Goal: Task Accomplishment & Management: Manage account settings

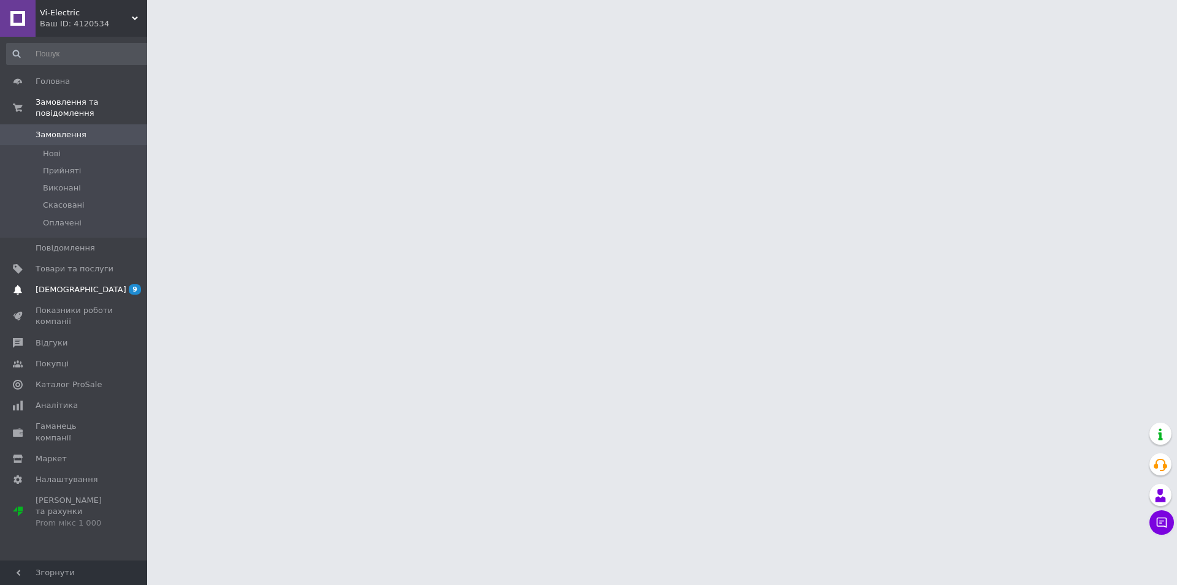
click at [61, 284] on span "[DEMOGRAPHIC_DATA]" at bounding box center [81, 289] width 91 height 11
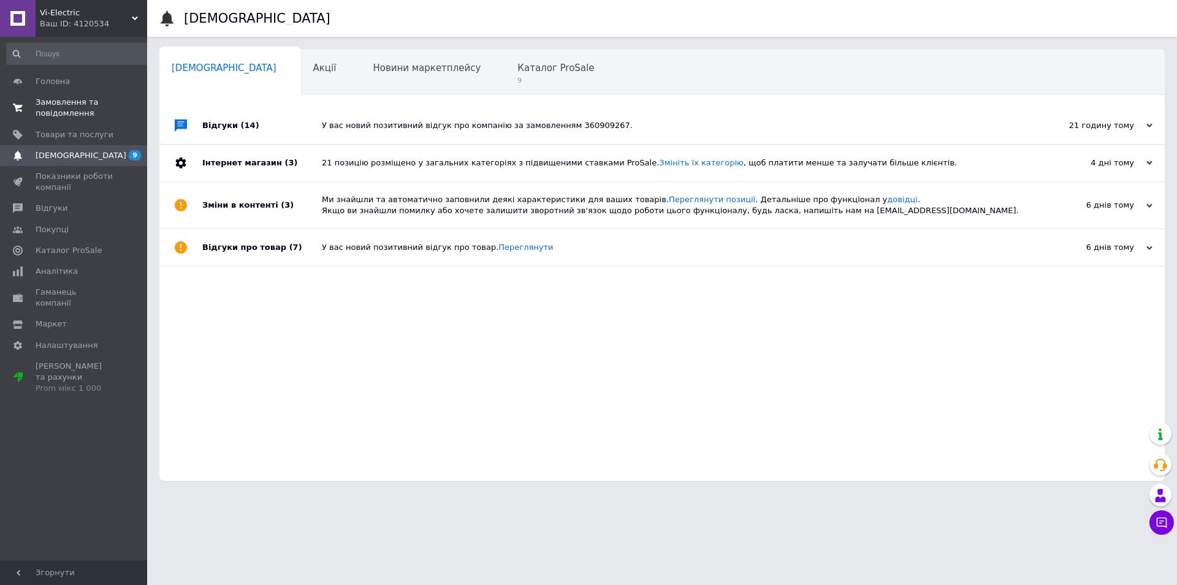
click at [57, 107] on span "Замовлення та повідомлення" at bounding box center [75, 108] width 78 height 22
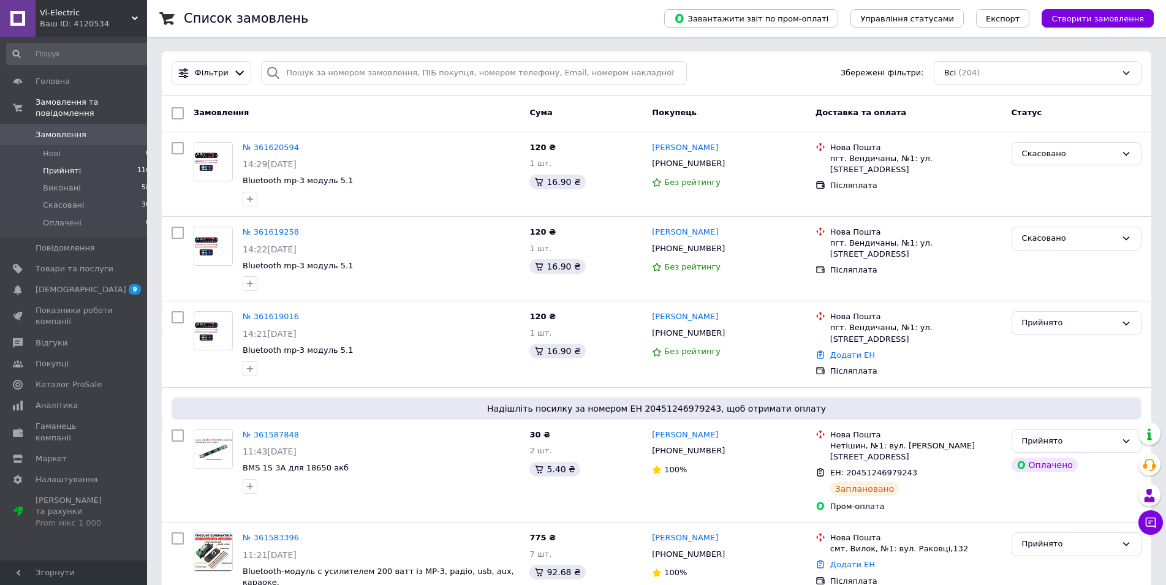
click at [59, 165] on span "Прийняті" at bounding box center [62, 170] width 38 height 11
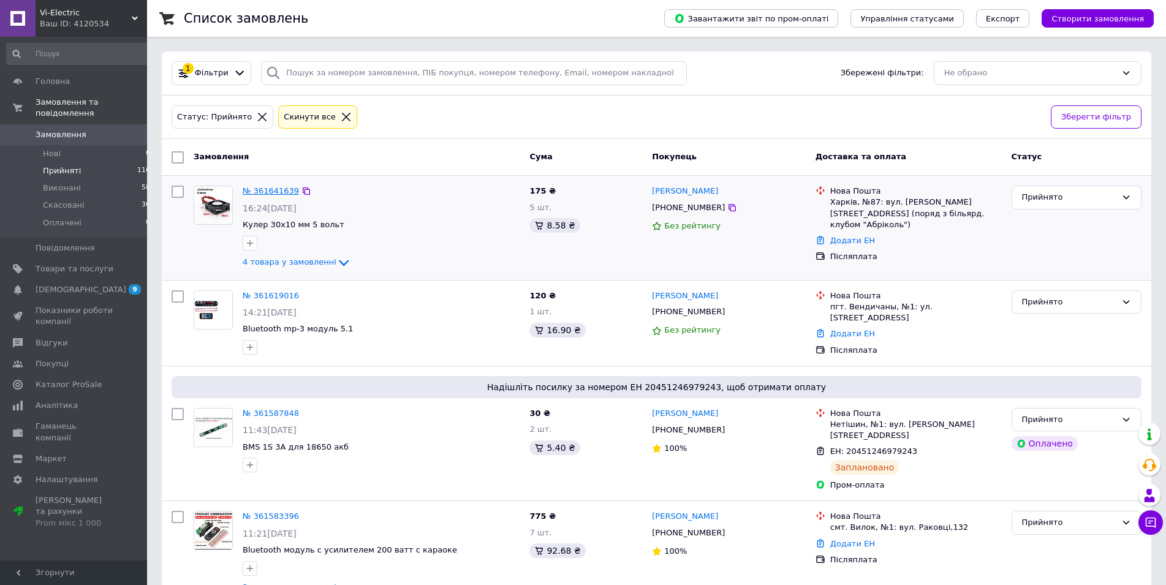
click at [265, 192] on link "№ 361641639" at bounding box center [271, 190] width 56 height 9
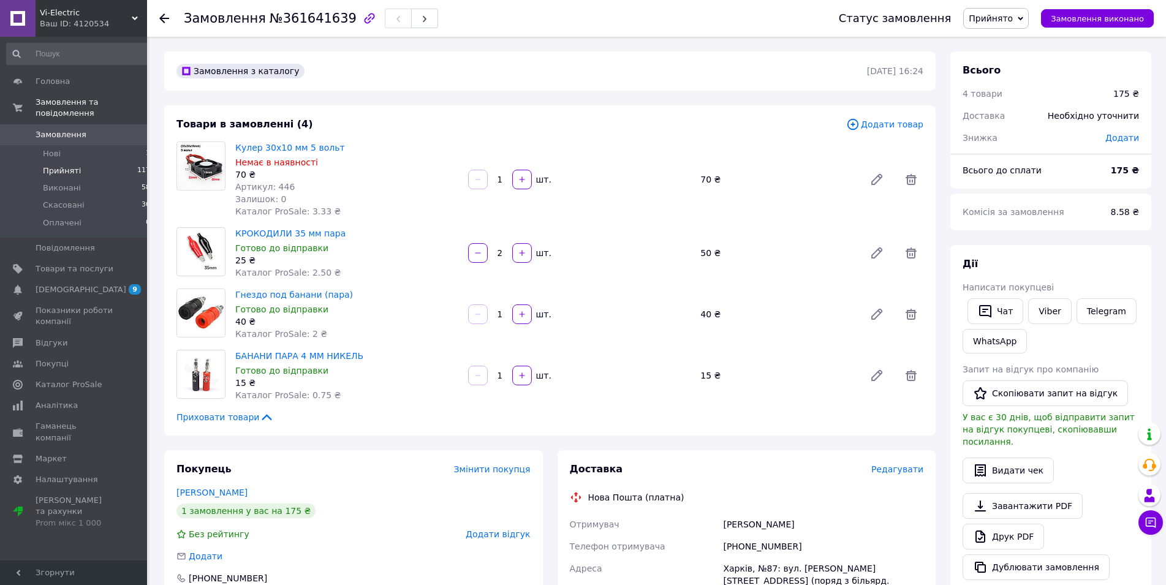
click at [63, 165] on span "Прийняті" at bounding box center [62, 170] width 38 height 11
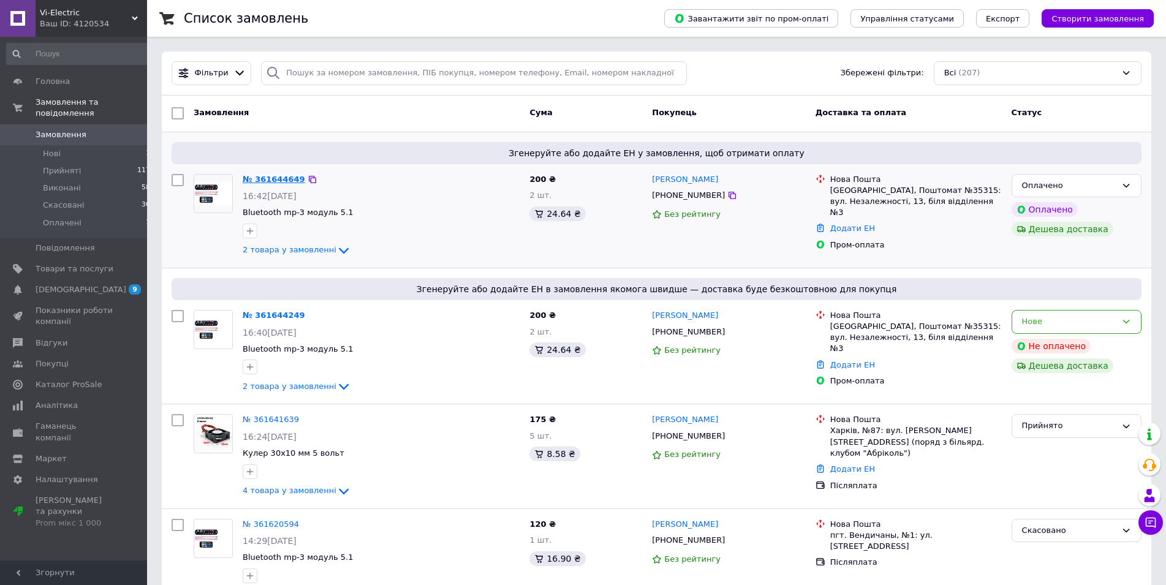
click at [268, 180] on link "№ 361644649" at bounding box center [274, 179] width 63 height 9
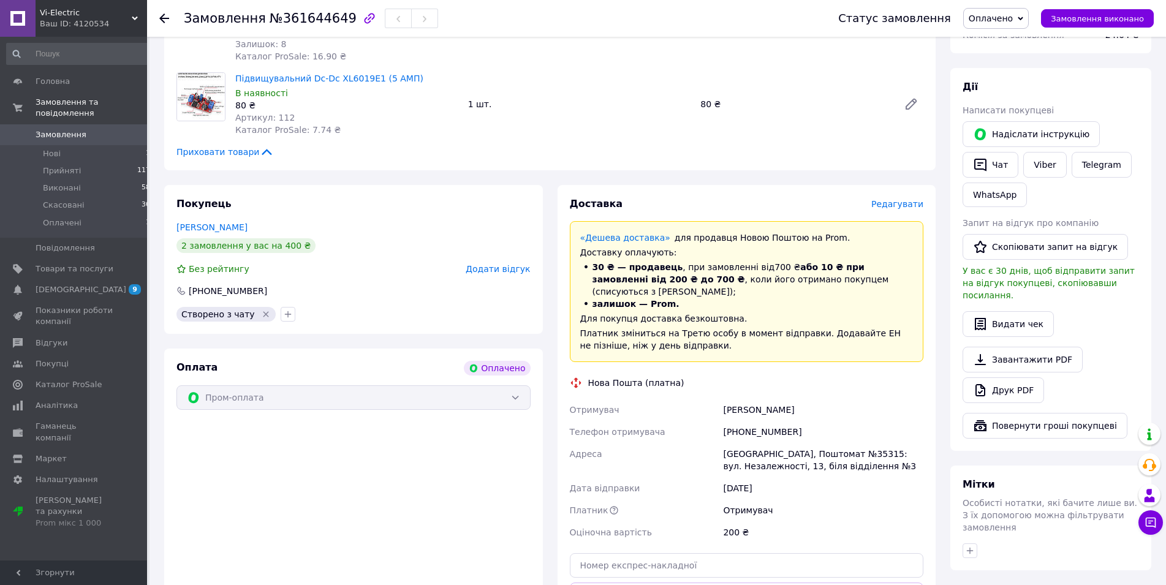
scroll to position [625, 0]
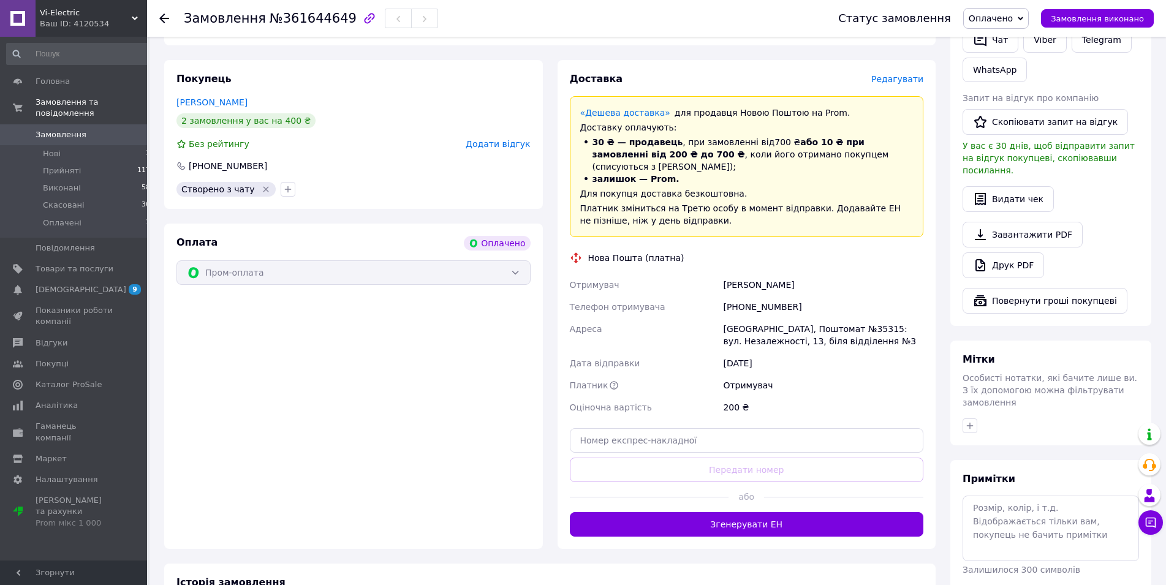
click at [1023, 19] on icon at bounding box center [1021, 19] width 6 height 6
click at [1003, 44] on li "Прийнято" at bounding box center [996, 43] width 64 height 18
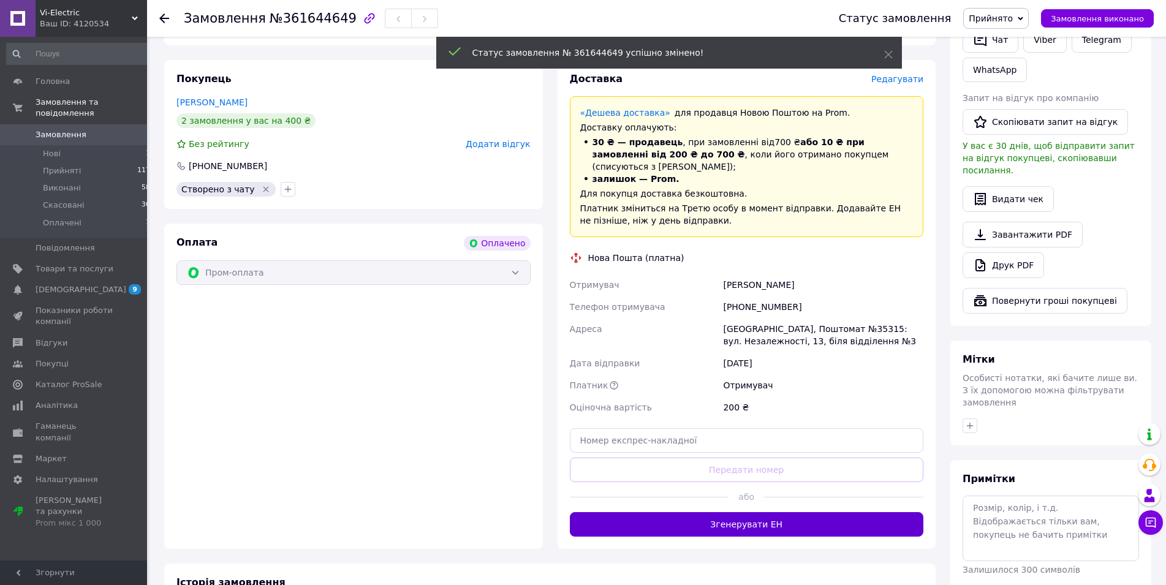
click at [759, 512] on button "Згенерувати ЕН" at bounding box center [747, 524] width 354 height 25
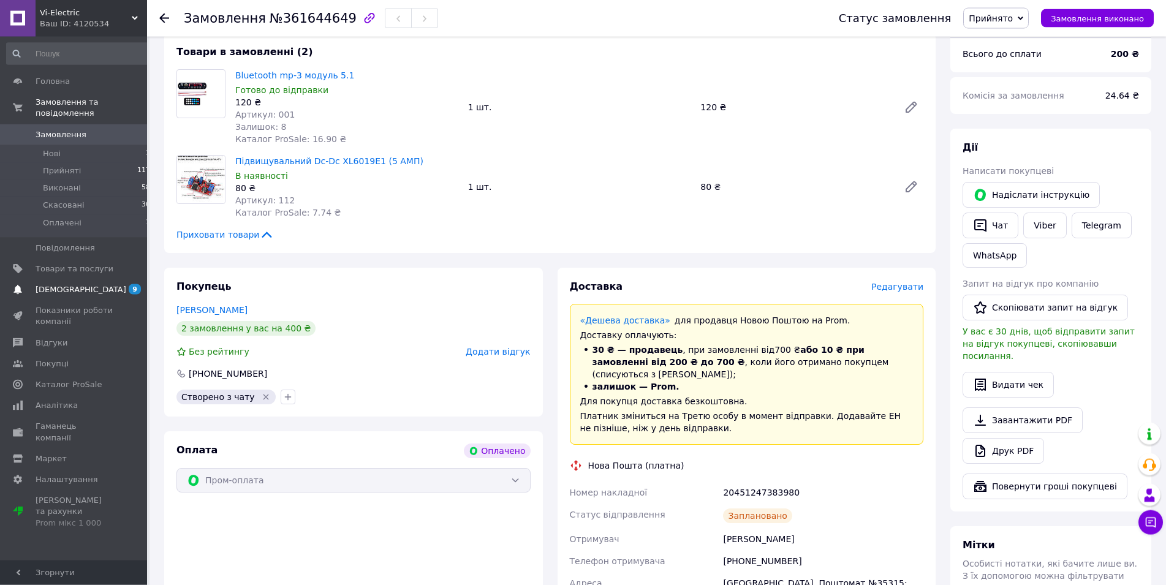
scroll to position [438, 0]
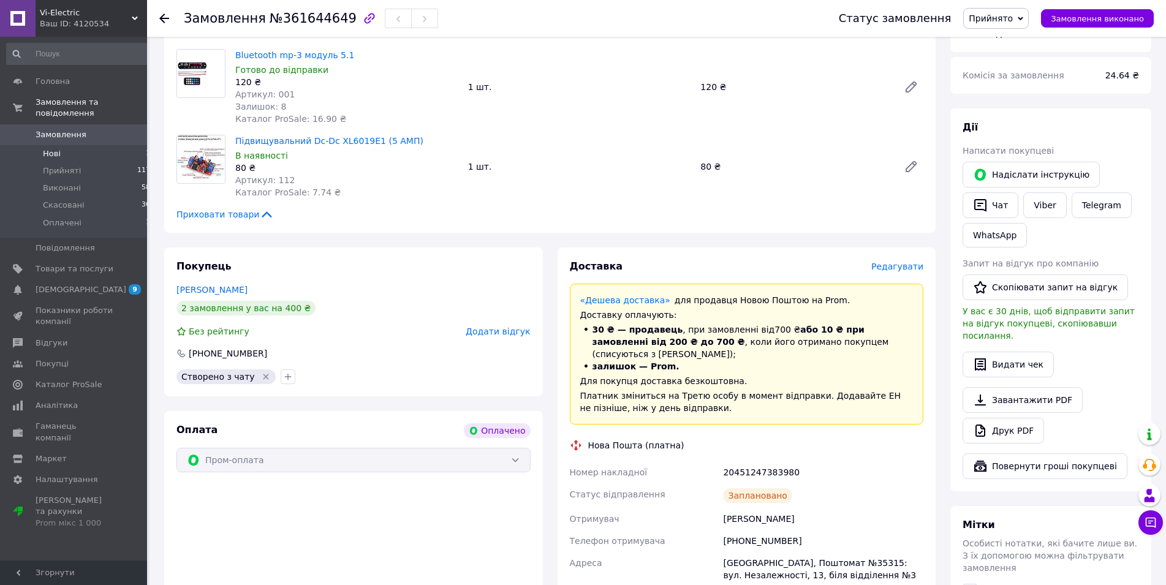
click at [52, 148] on span "Нові" at bounding box center [52, 153] width 18 height 11
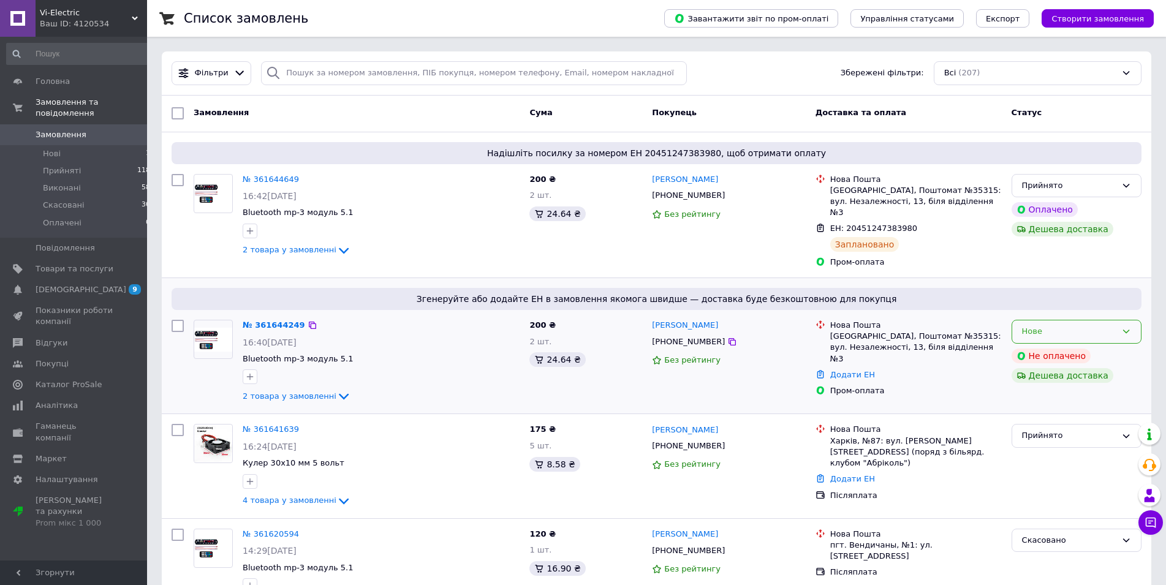
click at [1128, 330] on icon at bounding box center [1126, 332] width 7 height 4
click at [1058, 392] on li "Скасовано" at bounding box center [1076, 402] width 129 height 23
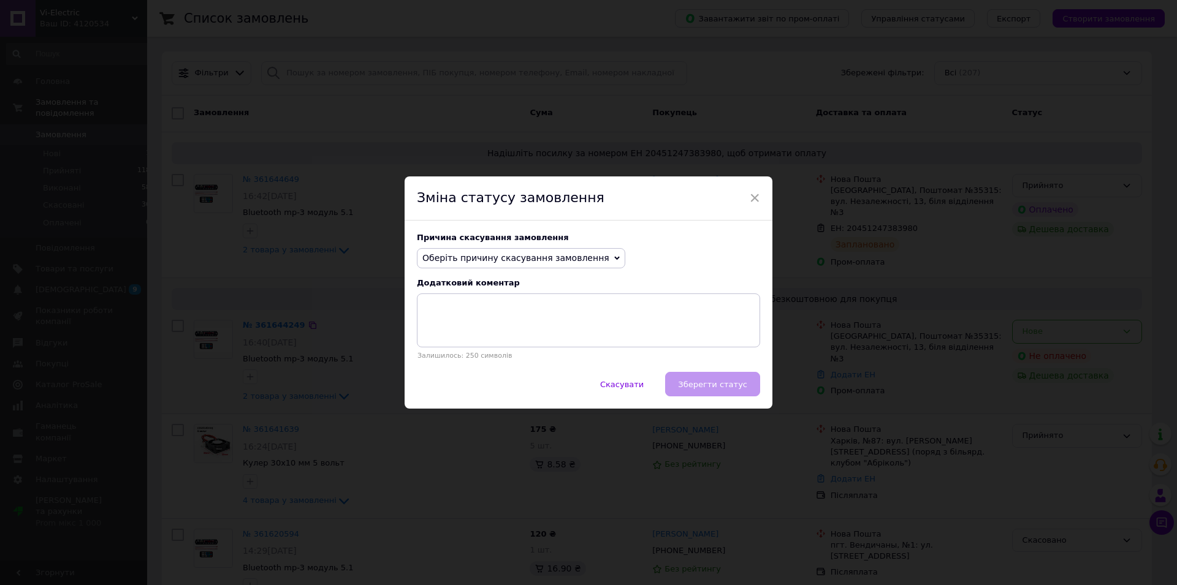
click at [586, 251] on span "Оберіть причину скасування замовлення" at bounding box center [521, 258] width 208 height 21
click at [482, 344] on li "Замовлення-дублікат" at bounding box center [520, 351] width 207 height 17
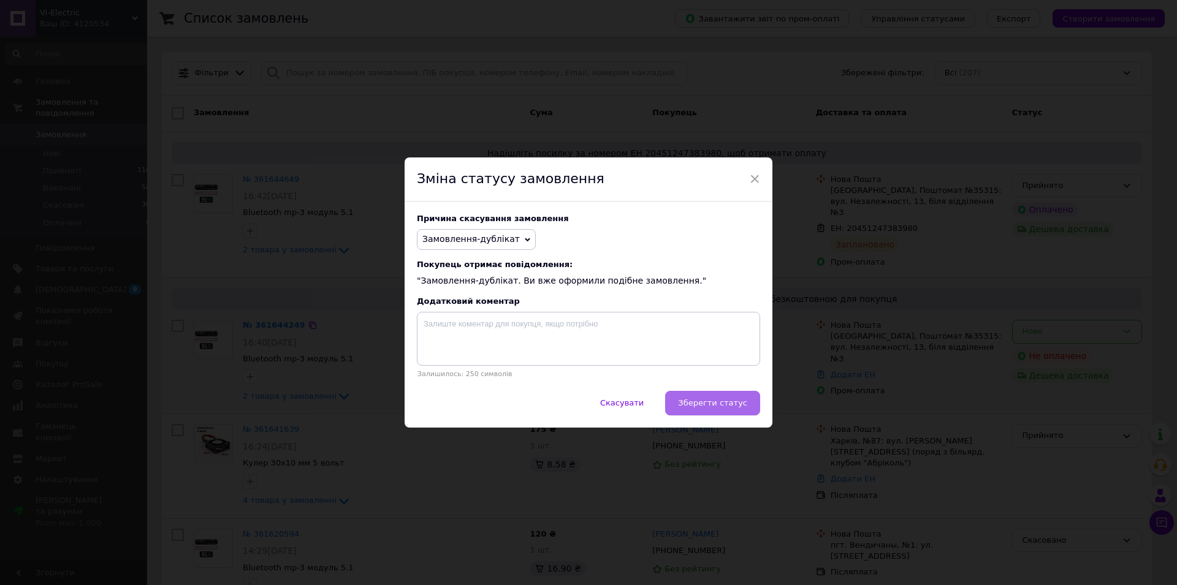
click at [711, 406] on span "Зберегти статус" at bounding box center [712, 402] width 69 height 9
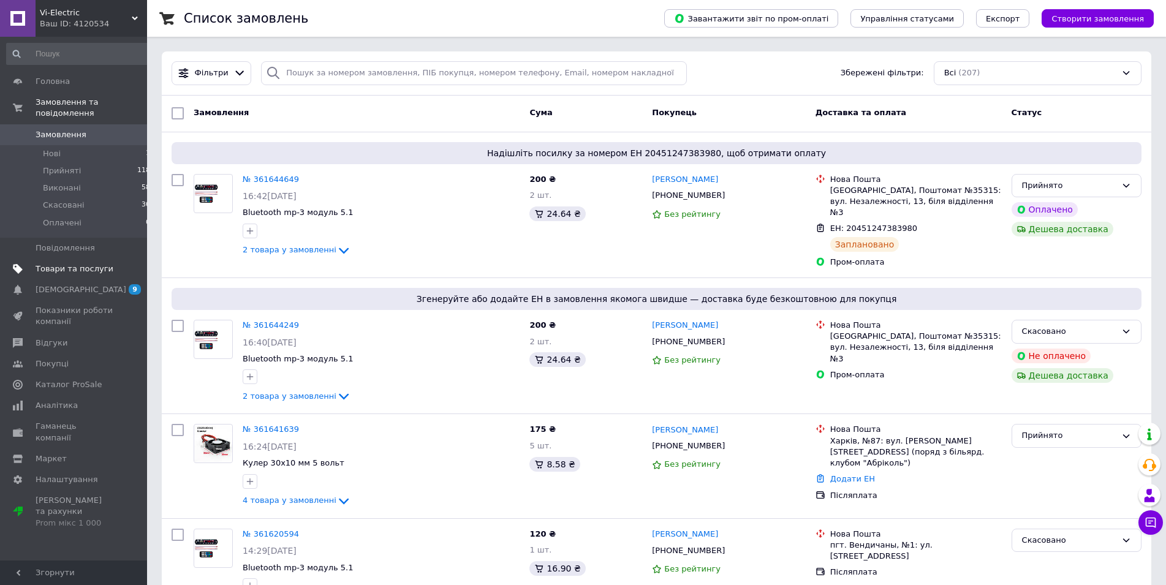
click at [79, 264] on span "Товари та послуги" at bounding box center [75, 269] width 78 height 11
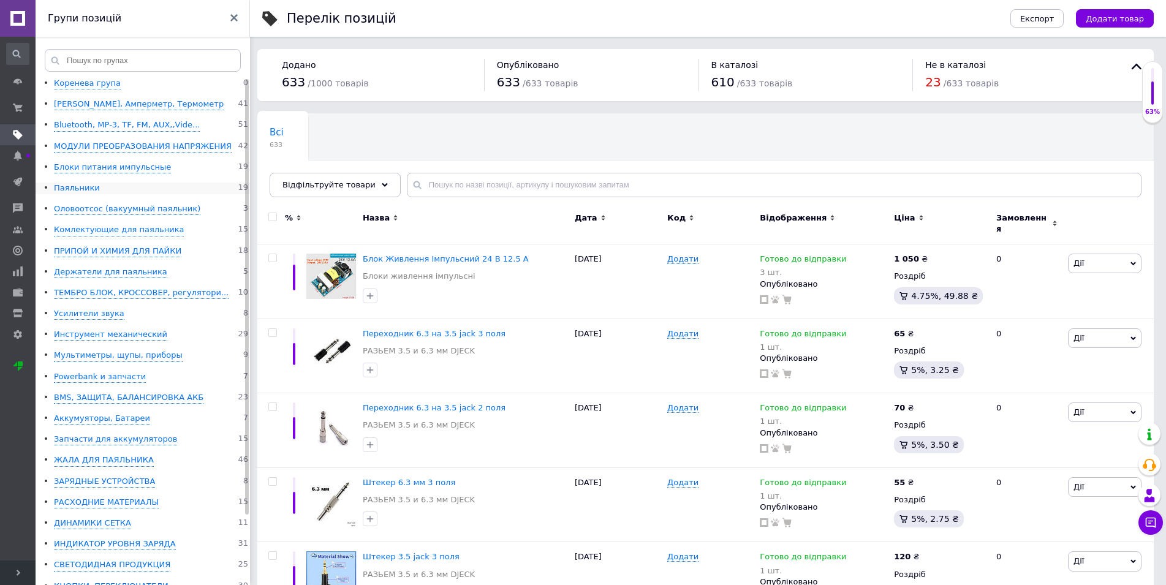
click at [83, 186] on div "Паяльники" at bounding box center [77, 189] width 46 height 12
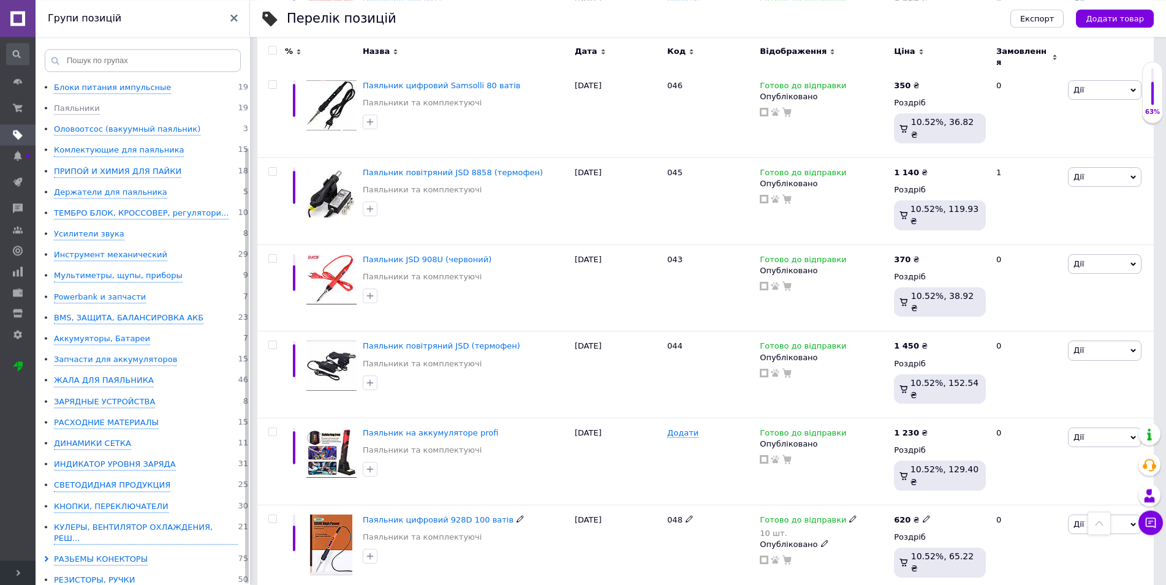
scroll to position [1063, 0]
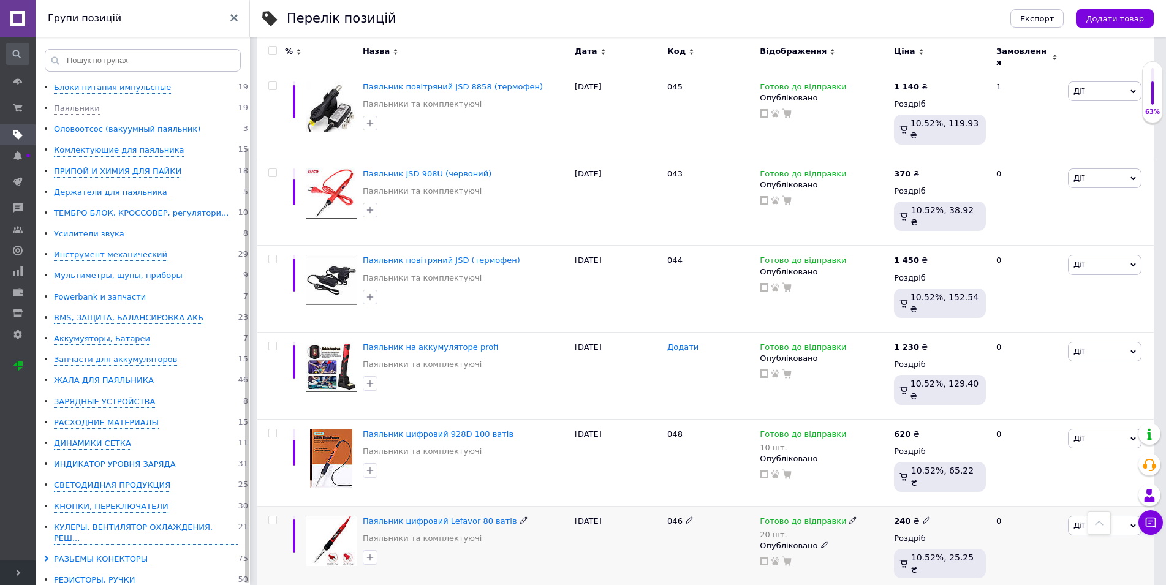
click at [923, 517] on use at bounding box center [926, 520] width 7 height 7
type input "2"
type input "195"
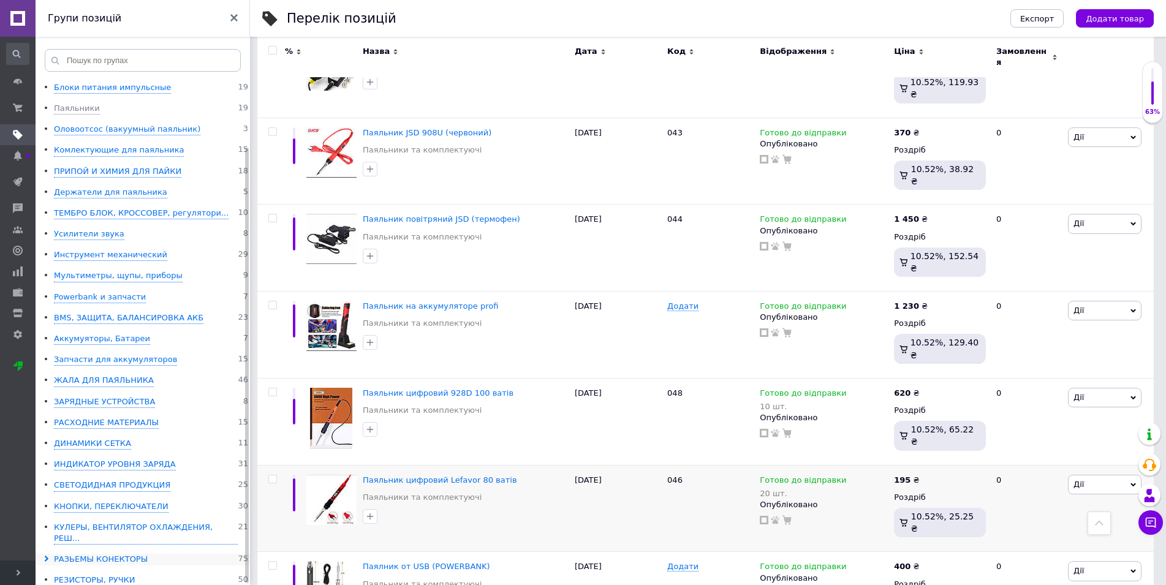
click at [95, 554] on div "РАЗЬЕМЫ КОНЕКТОРЫ" at bounding box center [101, 560] width 94 height 12
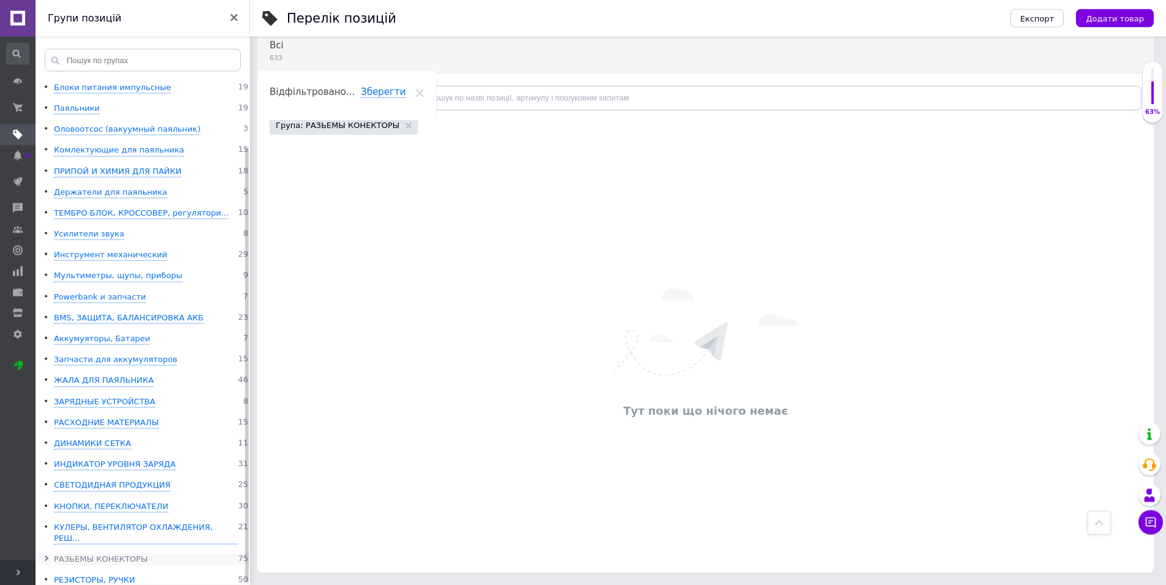
scroll to position [87, 0]
click at [42, 554] on li "РАЗЬЕМЫ КОНЕКТОРЫ 75" at bounding box center [148, 560] width 225 height 12
click at [47, 556] on use at bounding box center [47, 559] width 4 height 6
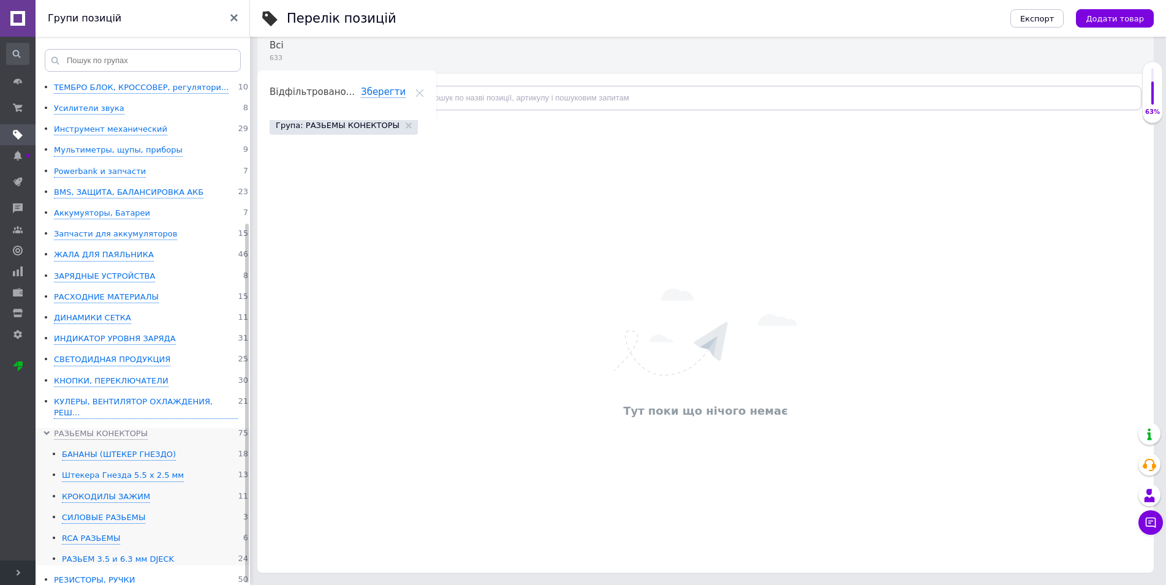
scroll to position [206, 0]
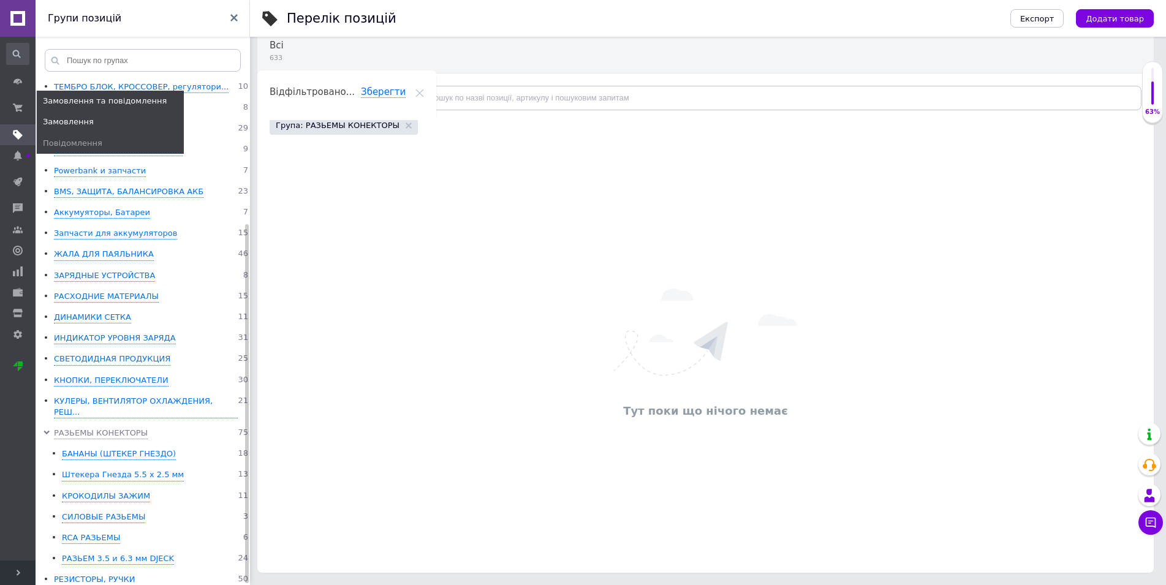
click at [55, 119] on span "Замовлення" at bounding box center [68, 121] width 51 height 11
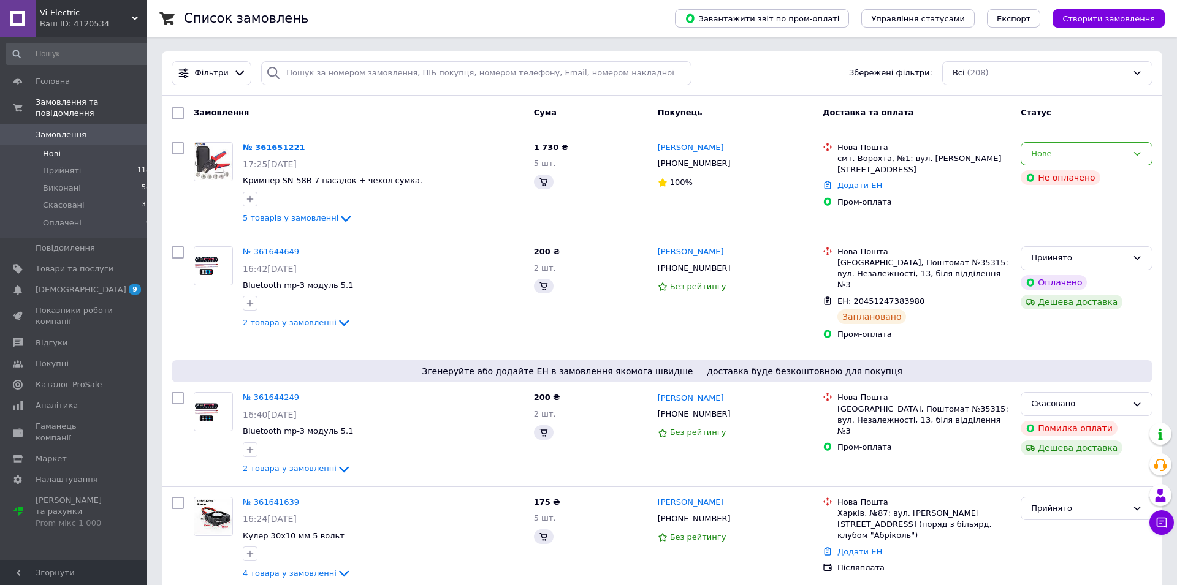
click at [53, 148] on span "Нові" at bounding box center [52, 153] width 18 height 11
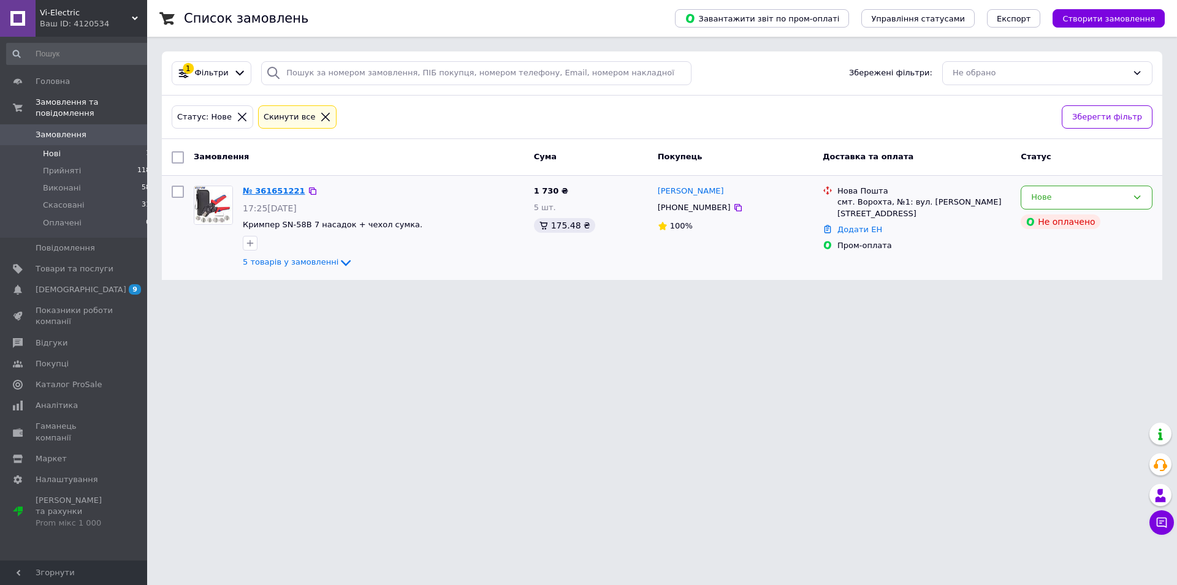
click at [273, 190] on link "№ 361651221" at bounding box center [274, 190] width 63 height 9
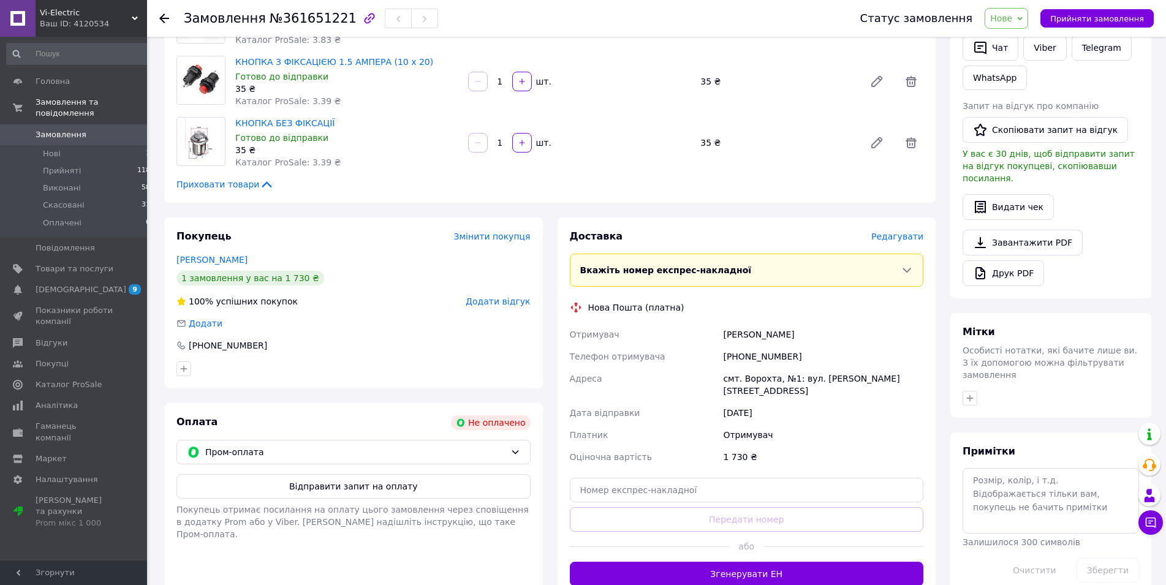
scroll to position [313, 0]
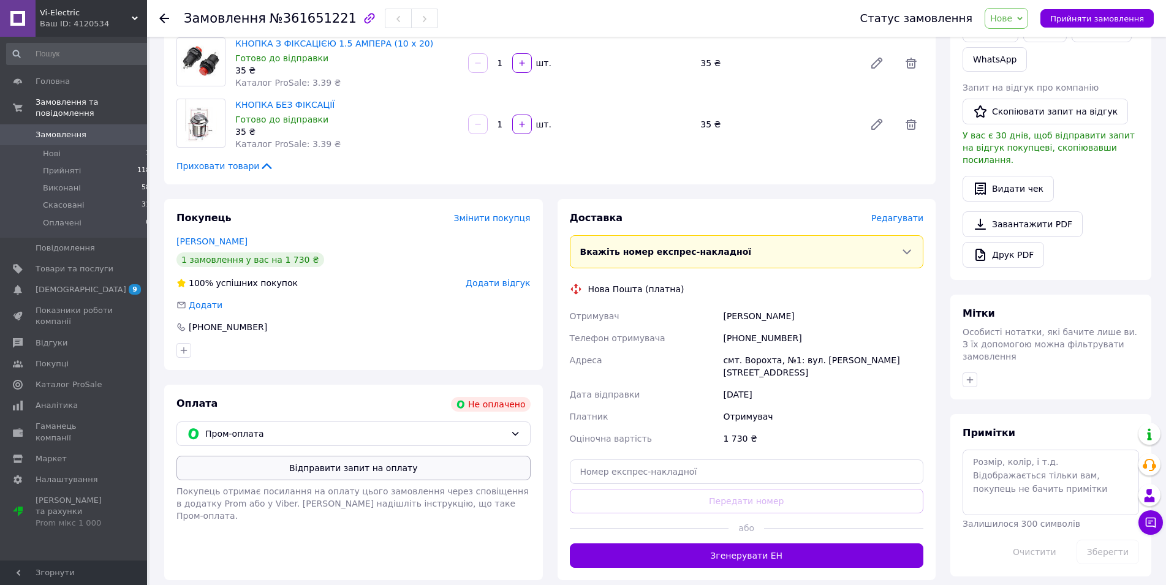
click at [363, 468] on button "Відправити запит на оплату" at bounding box center [353, 468] width 354 height 25
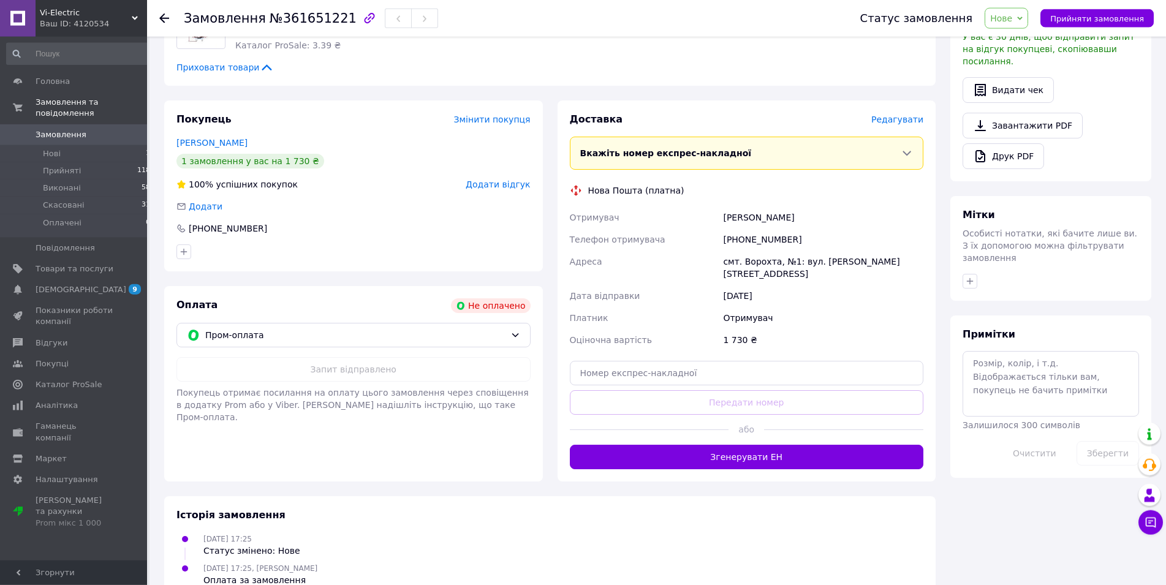
scroll to position [427, 0]
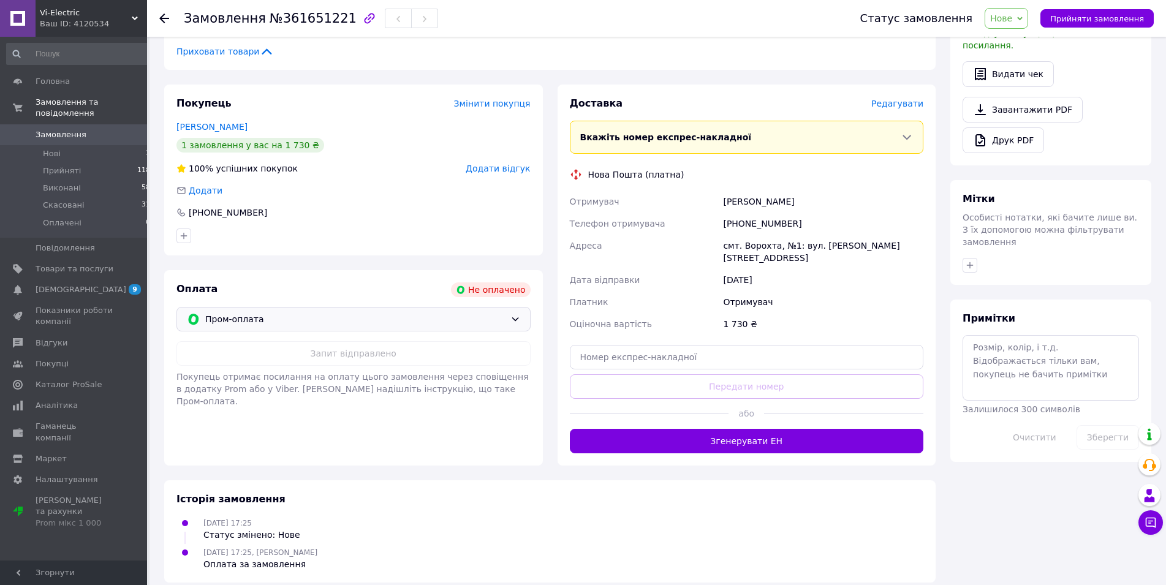
click at [512, 323] on icon at bounding box center [515, 319] width 10 height 10
click at [328, 423] on div "Оплата Не оплачено Пром-оплата Пром-оплата Prom супроводжує покупку Післяплата …" at bounding box center [353, 367] width 379 height 195
click at [58, 165] on span "Прийняті" at bounding box center [62, 170] width 38 height 11
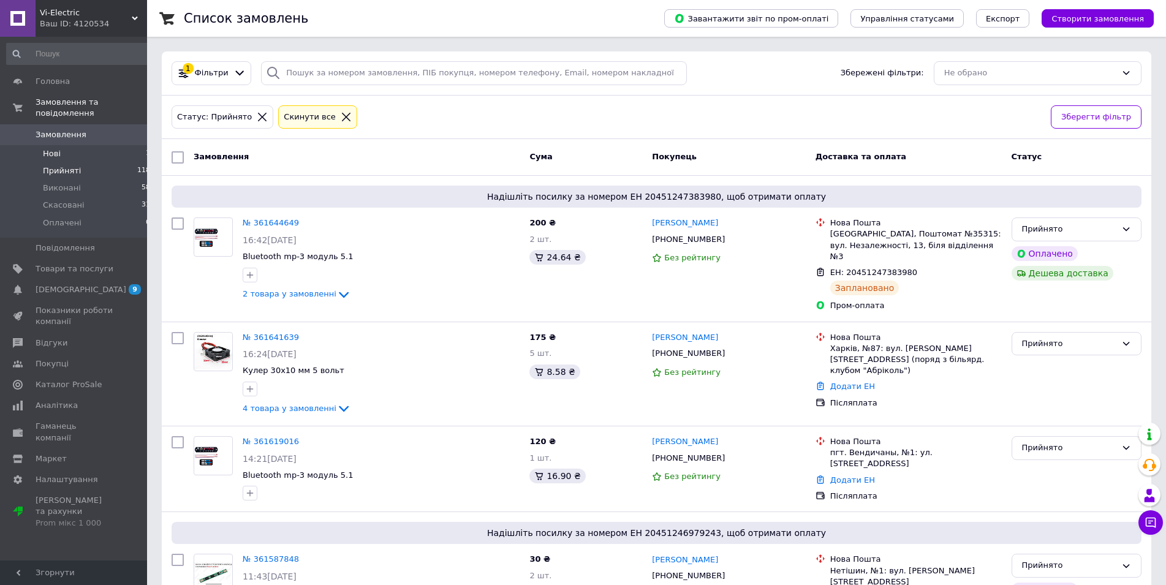
click at [53, 148] on span "Нові" at bounding box center [52, 153] width 18 height 11
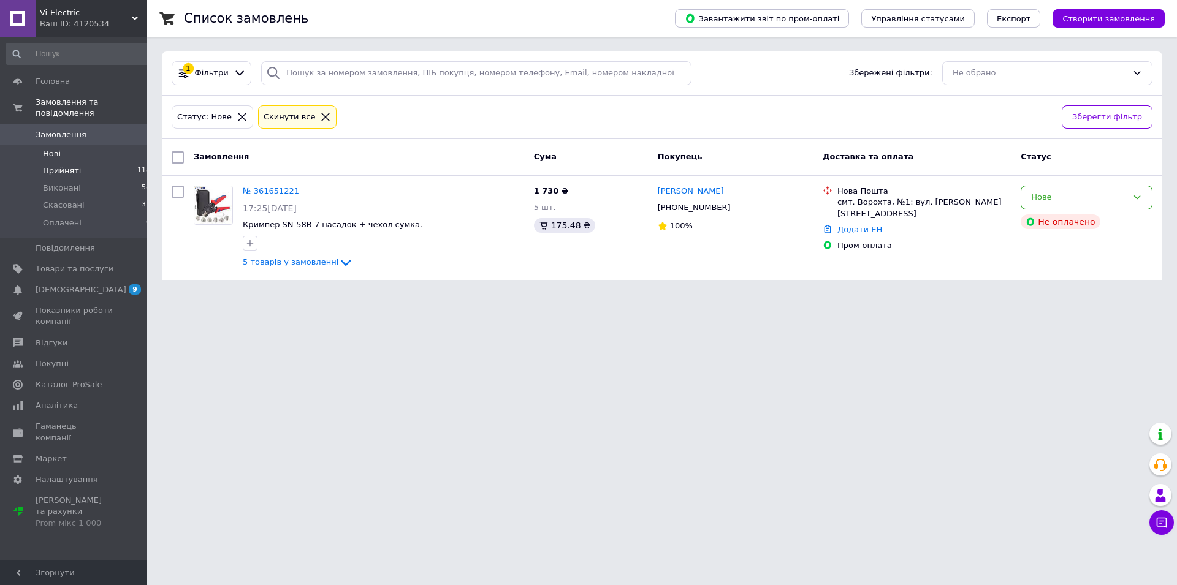
click at [63, 165] on span "Прийняті" at bounding box center [62, 170] width 38 height 11
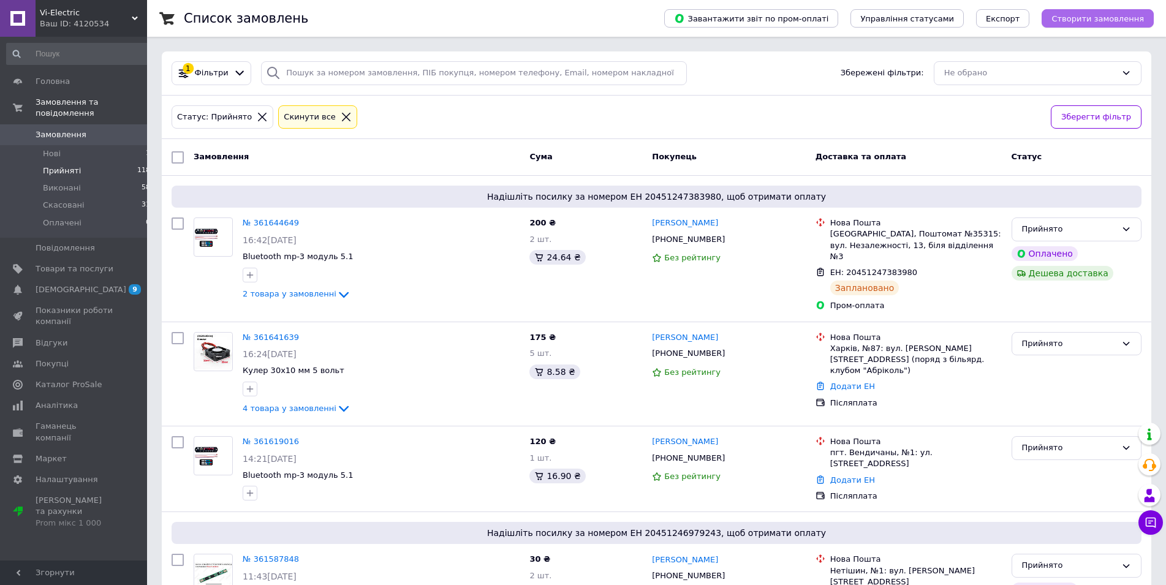
click at [1113, 20] on span "Створити замовлення" at bounding box center [1098, 18] width 93 height 9
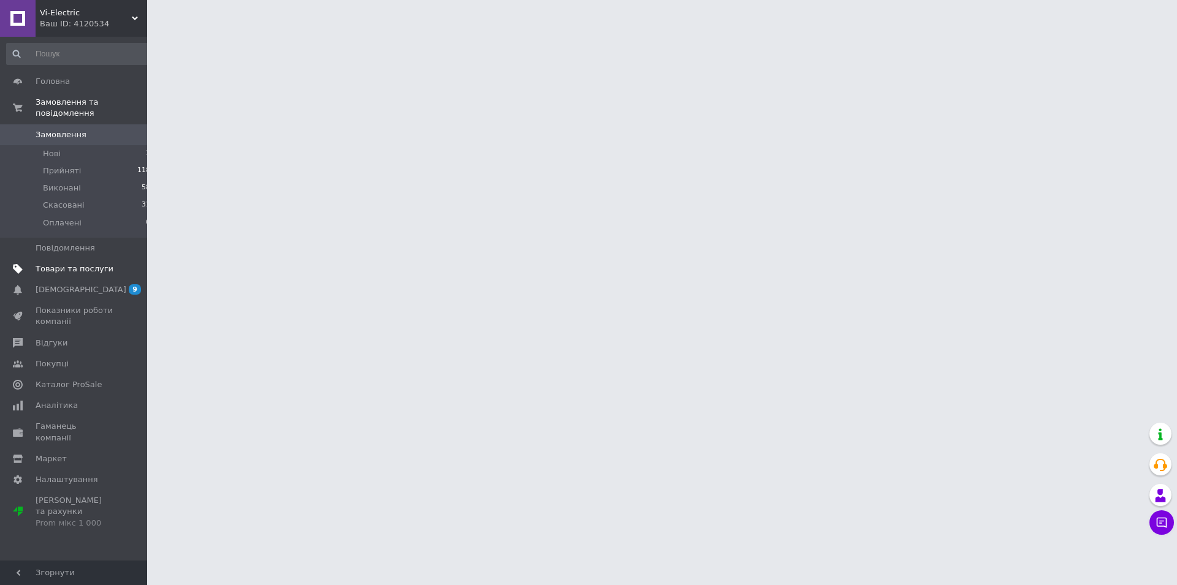
click at [68, 264] on span "Товари та послуги" at bounding box center [75, 269] width 78 height 11
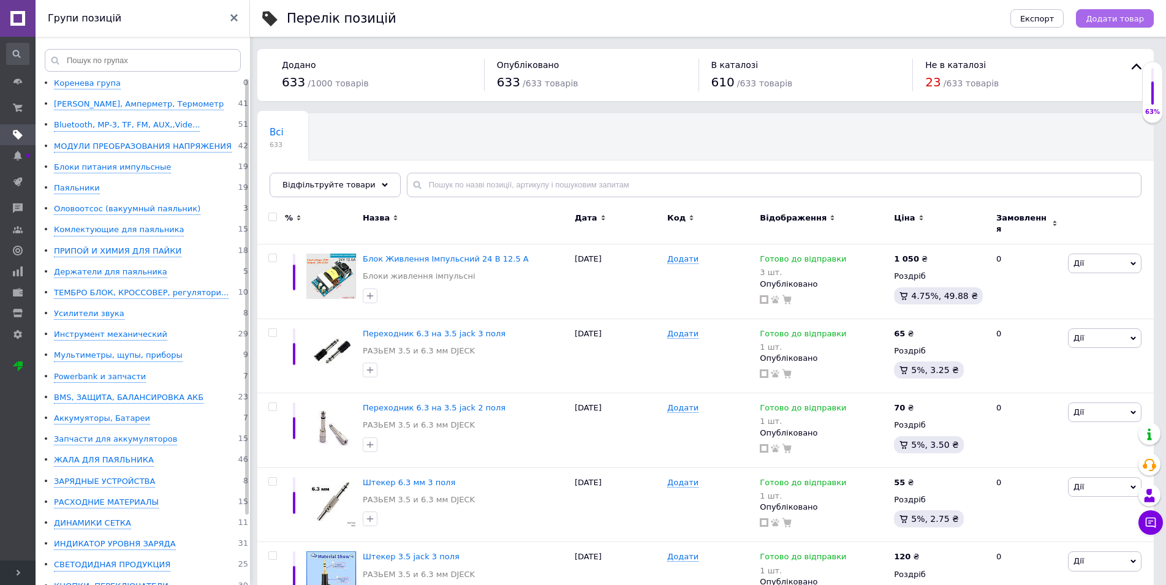
click at [1132, 18] on span "Додати товар" at bounding box center [1115, 18] width 58 height 9
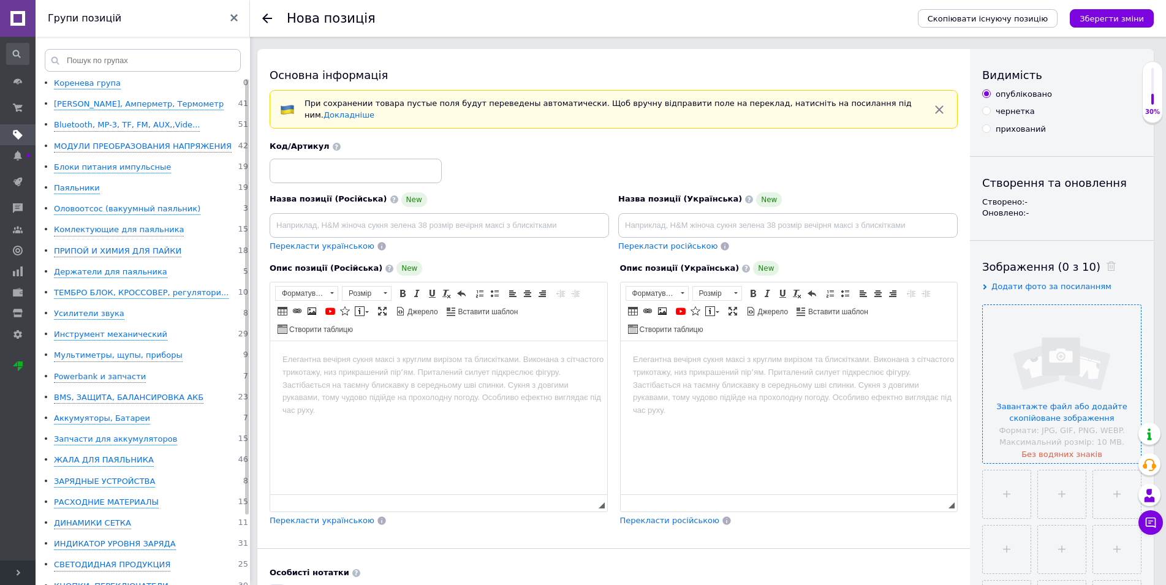
click at [1081, 396] on input "file" at bounding box center [1062, 384] width 158 height 158
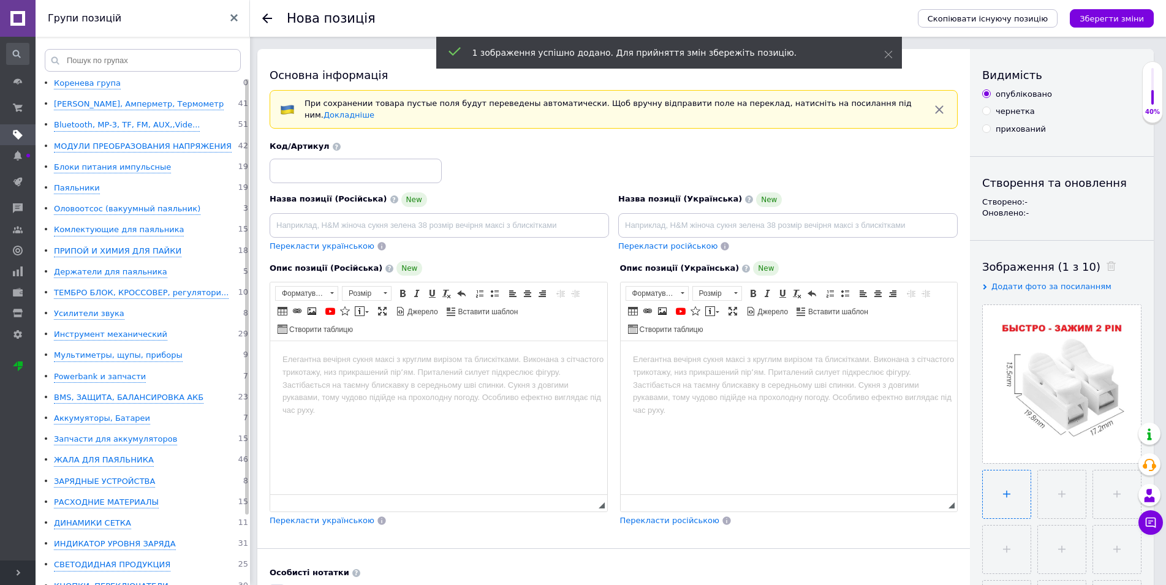
click at [1008, 496] on input "file" at bounding box center [1007, 495] width 48 height 48
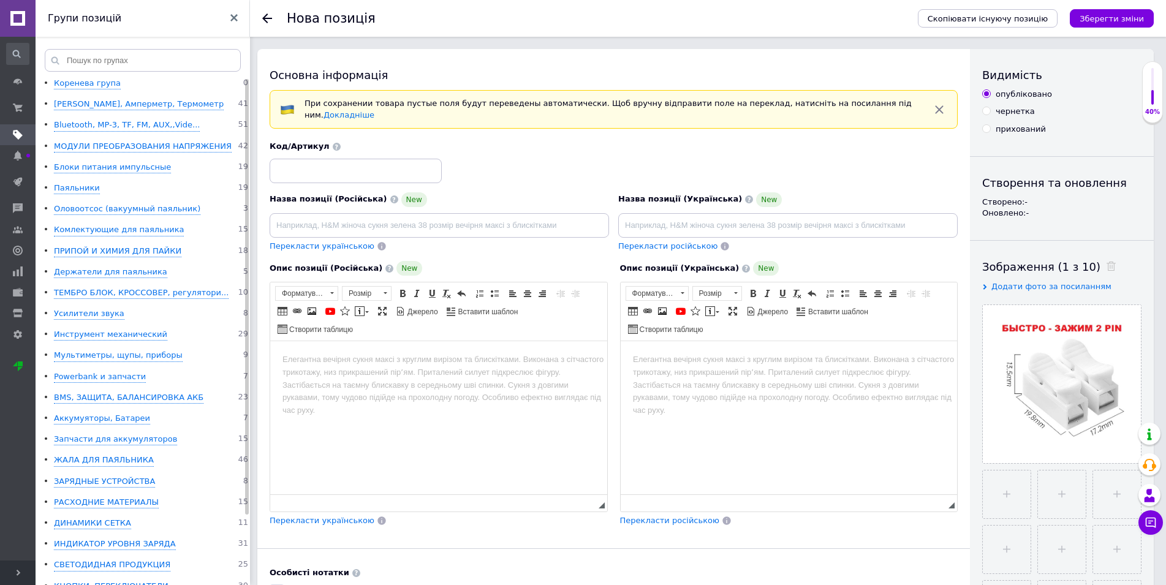
type input "C:\fakepath\2 пин.jpg"
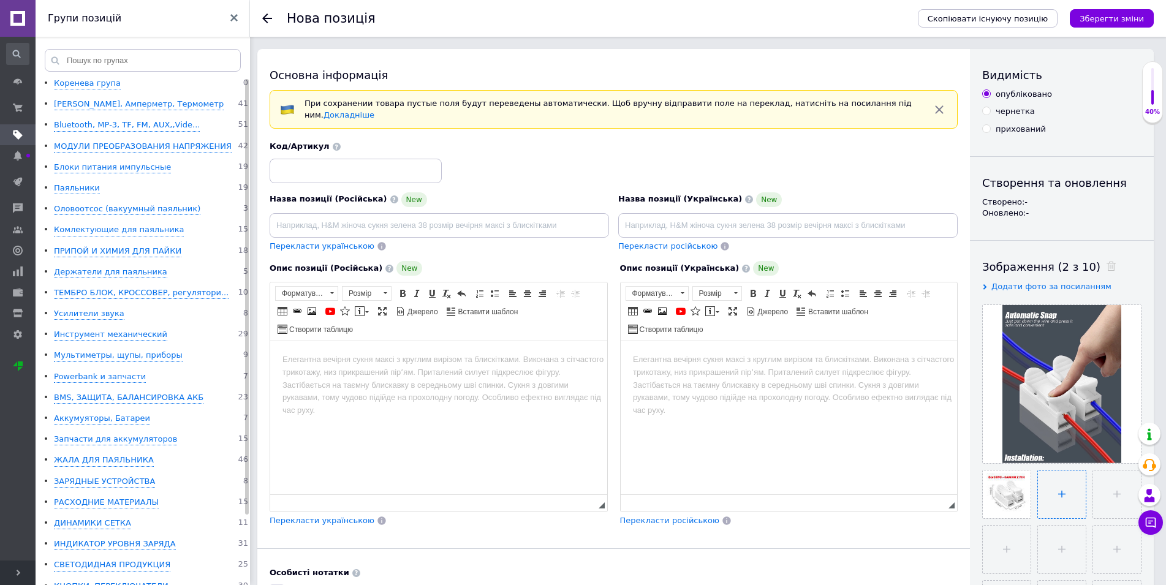
click at [1067, 496] on input "file" at bounding box center [1062, 495] width 48 height 48
type input "C:\fakepath\2 пин.....jpg"
click at [1113, 495] on input "file" at bounding box center [1117, 495] width 48 height 48
type input "C:\fakepath\2 пин....jpg"
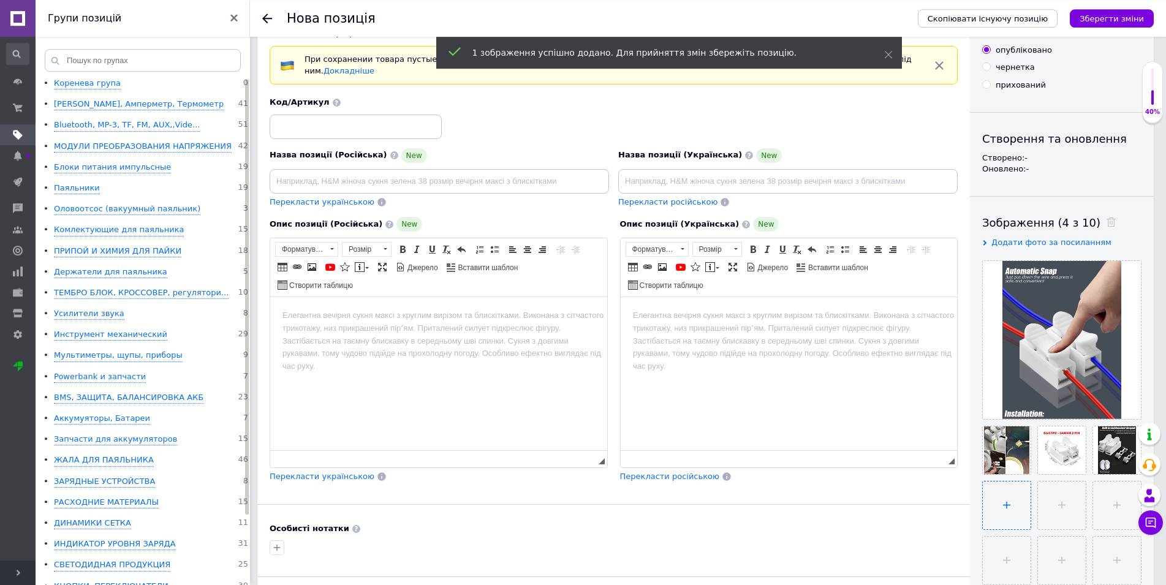
scroll to position [63, 0]
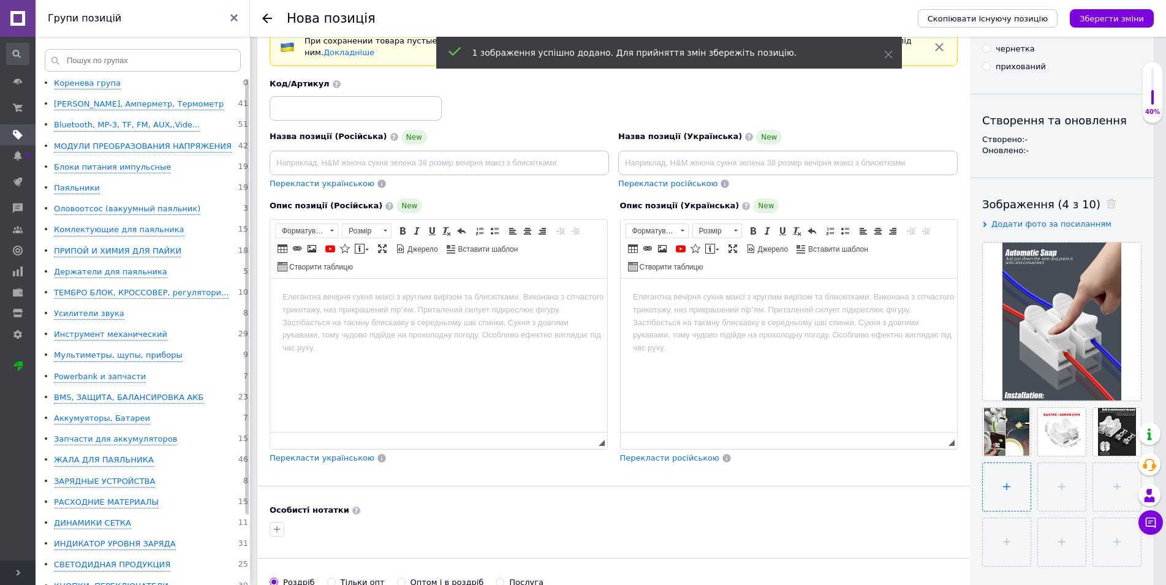
click at [1015, 492] on input "file" at bounding box center [1007, 487] width 48 height 48
type input "C:\fakepath\2 пин...jpg"
click at [1067, 482] on input "file" at bounding box center [1062, 487] width 48 height 48
type input "C:\fakepath\2 пин..jpg"
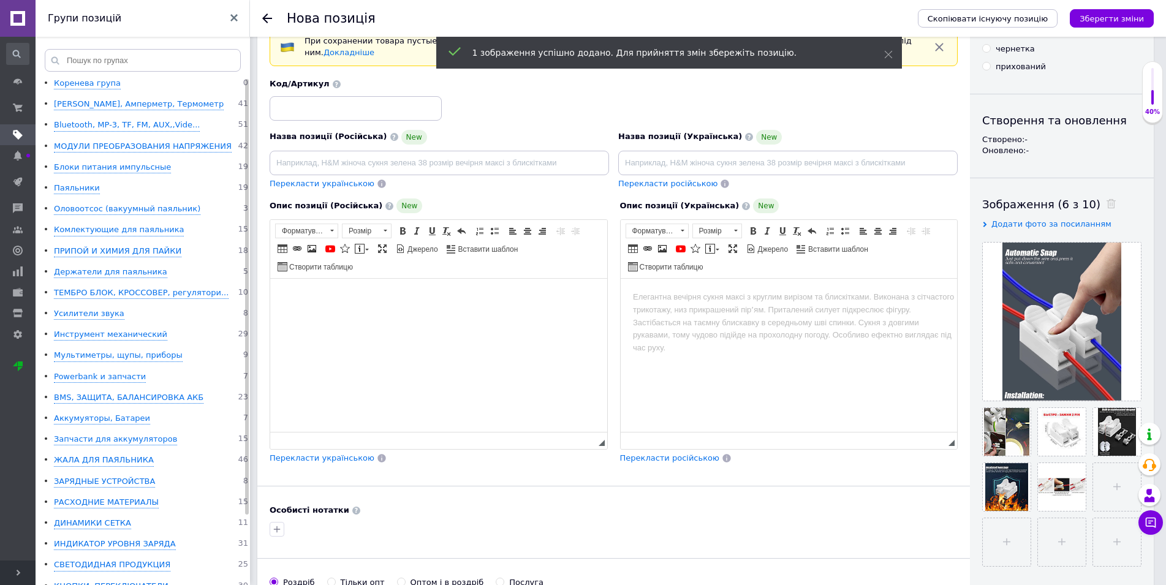
click at [378, 322] on html at bounding box center [438, 355] width 337 height 153
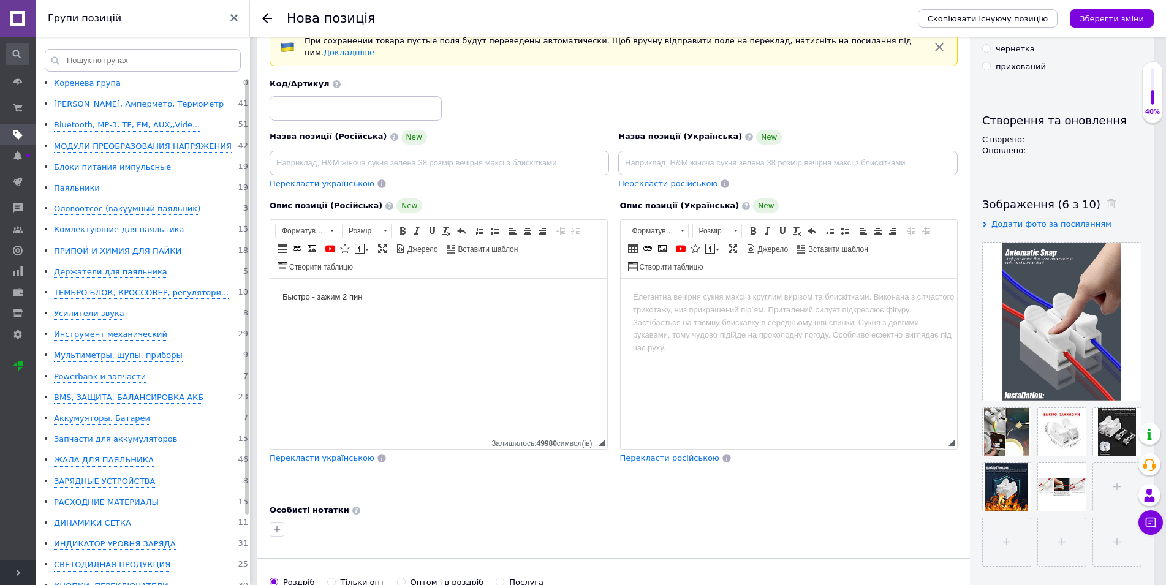
click at [318, 457] on span "Перекласти українською" at bounding box center [322, 457] width 105 height 9
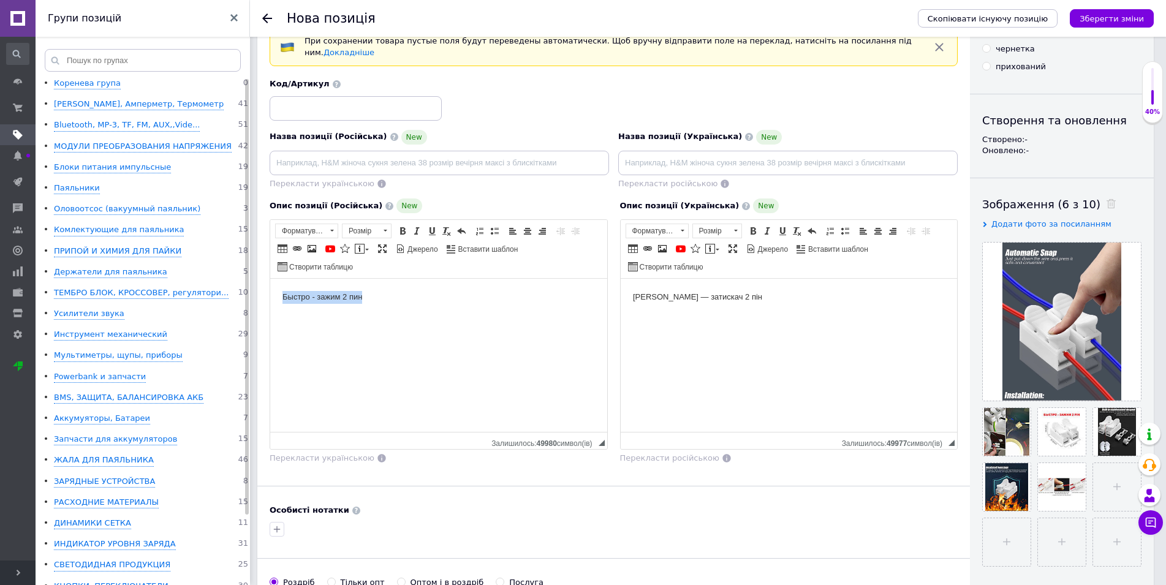
drag, startPoint x: 374, startPoint y: 305, endPoint x: 279, endPoint y: 300, distance: 95.1
click at [277, 300] on html "Быстро - зажим 2 пин" at bounding box center [438, 355] width 337 height 153
click at [329, 312] on span "Копіювати" at bounding box center [337, 313] width 48 height 15
click at [316, 151] on input at bounding box center [439, 163] width 339 height 25
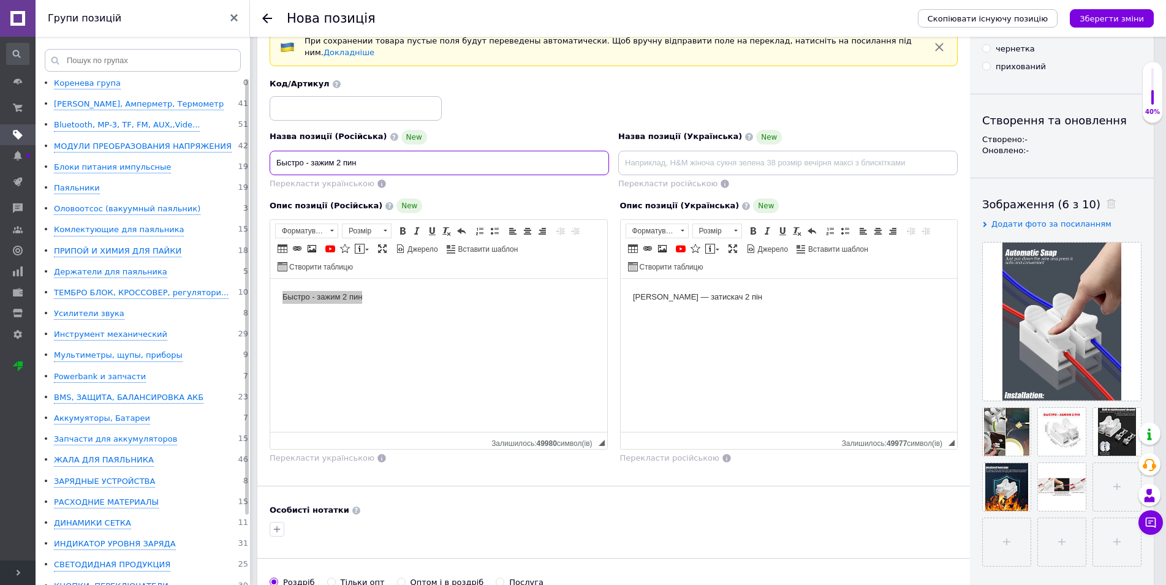
type input "Быстро - зажим 2 пин"
drag, startPoint x: 767, startPoint y: 305, endPoint x: 648, endPoint y: 298, distance: 119.1
click at [648, 298] on html "[PERSON_NAME] — затискач 2 пін" at bounding box center [788, 355] width 337 height 153
click at [758, 302] on body "Шви дко — затискач 2 пін" at bounding box center [788, 297] width 313 height 13
drag, startPoint x: 710, startPoint y: 295, endPoint x: 626, endPoint y: 298, distance: 83.4
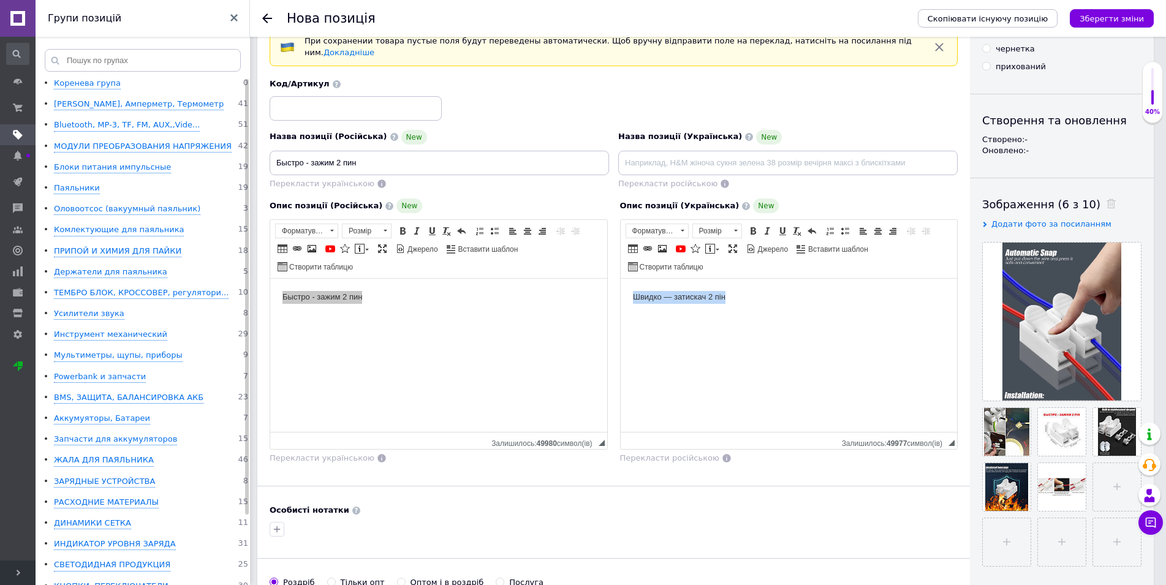
click at [626, 298] on html "Шви дко — затискач 2 пін" at bounding box center [788, 355] width 337 height 153
click at [702, 313] on span "Копіювати" at bounding box center [705, 314] width 48 height 15
click at [673, 157] on input at bounding box center [787, 163] width 339 height 25
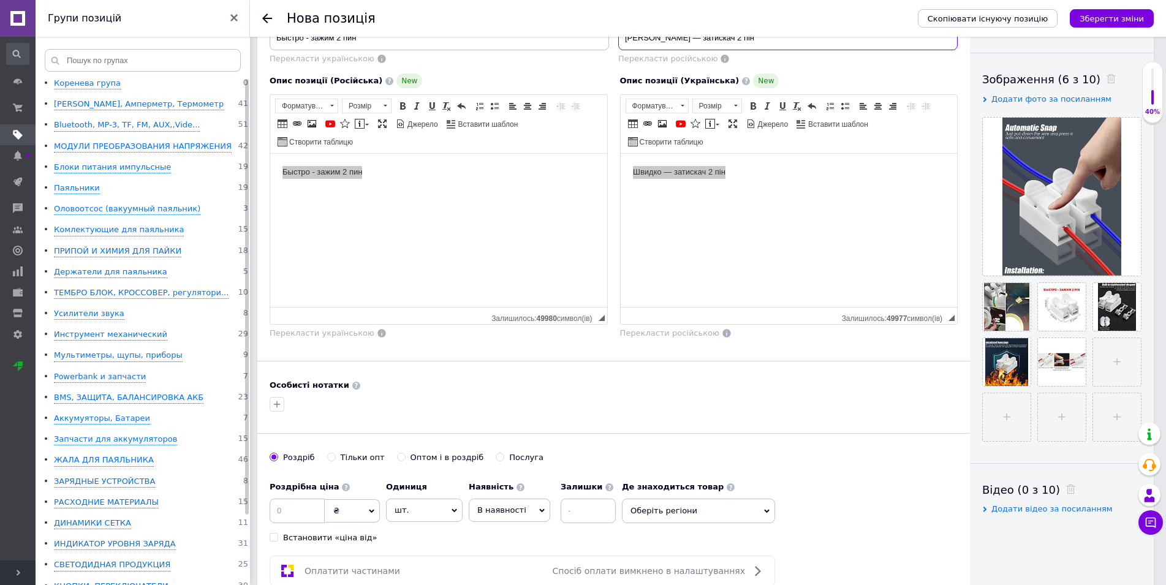
scroll to position [250, 0]
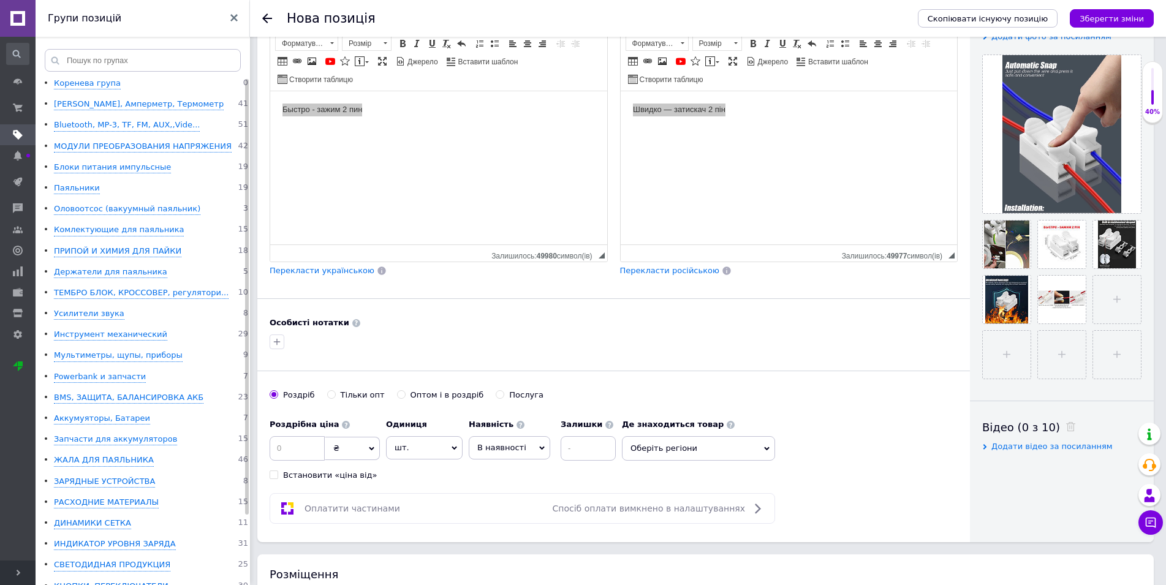
type input "[PERSON_NAME] — затискач 2 пін"
click at [293, 444] on input at bounding box center [297, 448] width 55 height 25
type input "20"
click at [594, 446] on input at bounding box center [588, 448] width 55 height 25
type input "10"
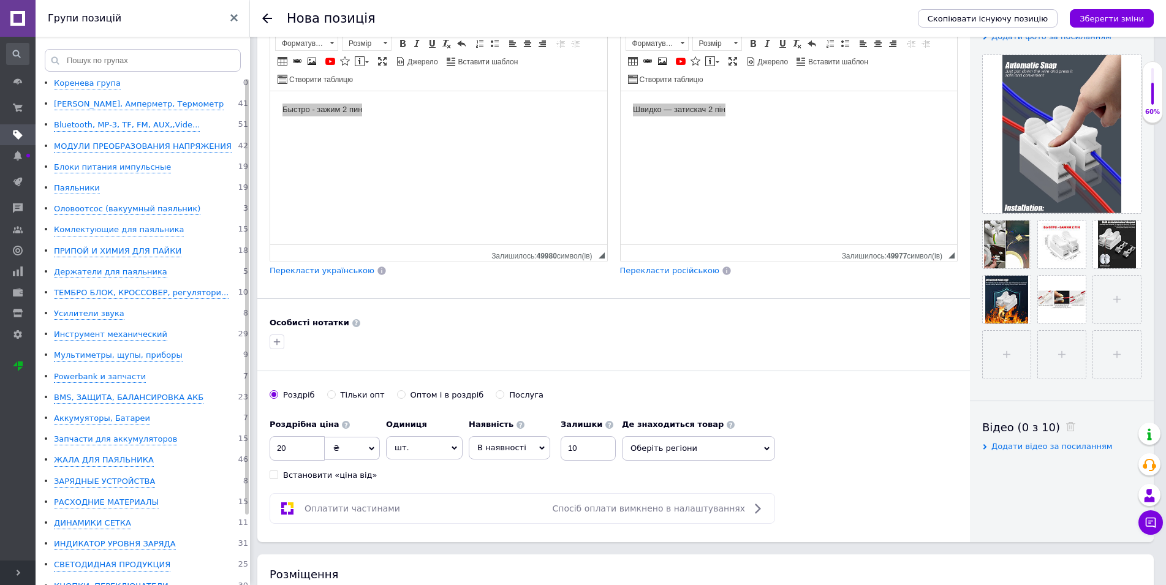
click at [529, 444] on span "В наявності" at bounding box center [510, 447] width 82 height 23
click at [505, 516] on li "Готово до відправки" at bounding box center [509, 524] width 80 height 28
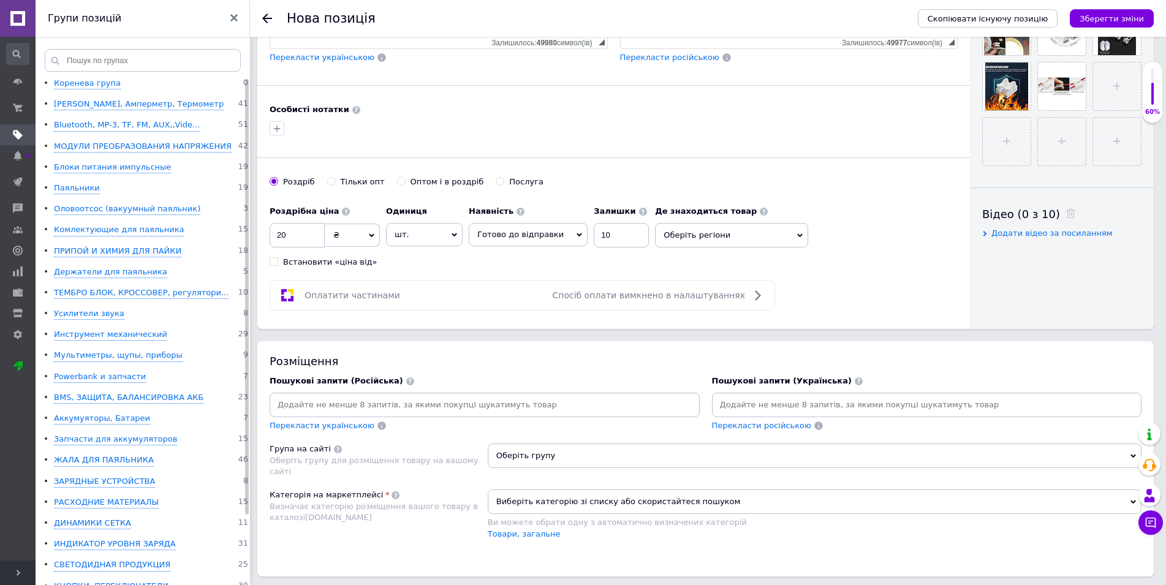
scroll to position [500, 0]
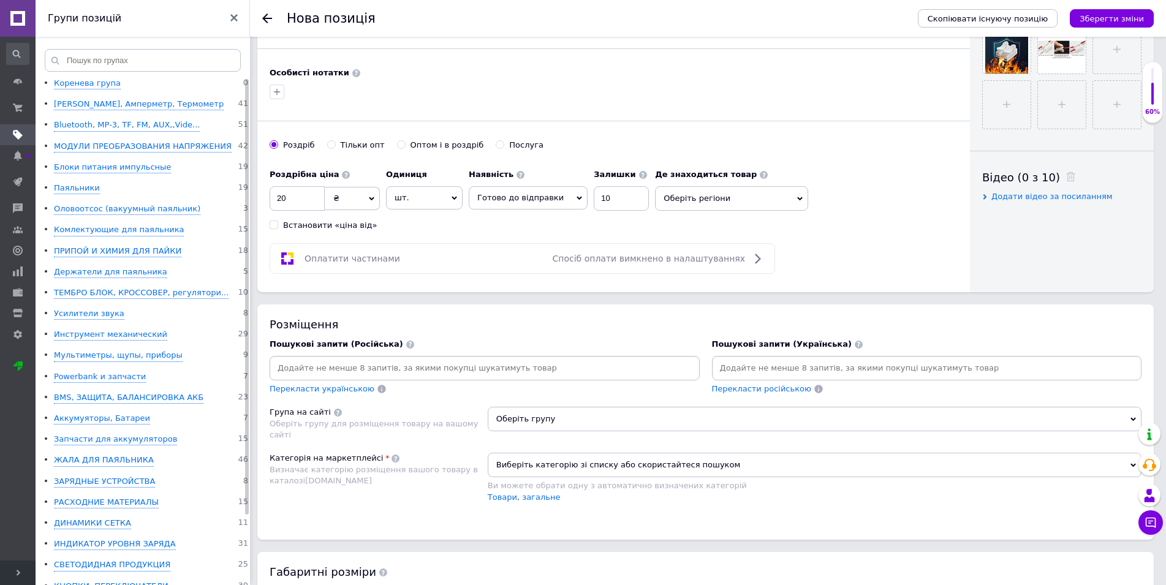
click at [356, 366] on input at bounding box center [484, 368] width 425 height 18
paste input "[PERSON_NAME] — затискач 2 пін"
type input "[PERSON_NAME] — затискач 2 пін"
click at [588, 408] on span "Оберіть групу" at bounding box center [815, 419] width 654 height 25
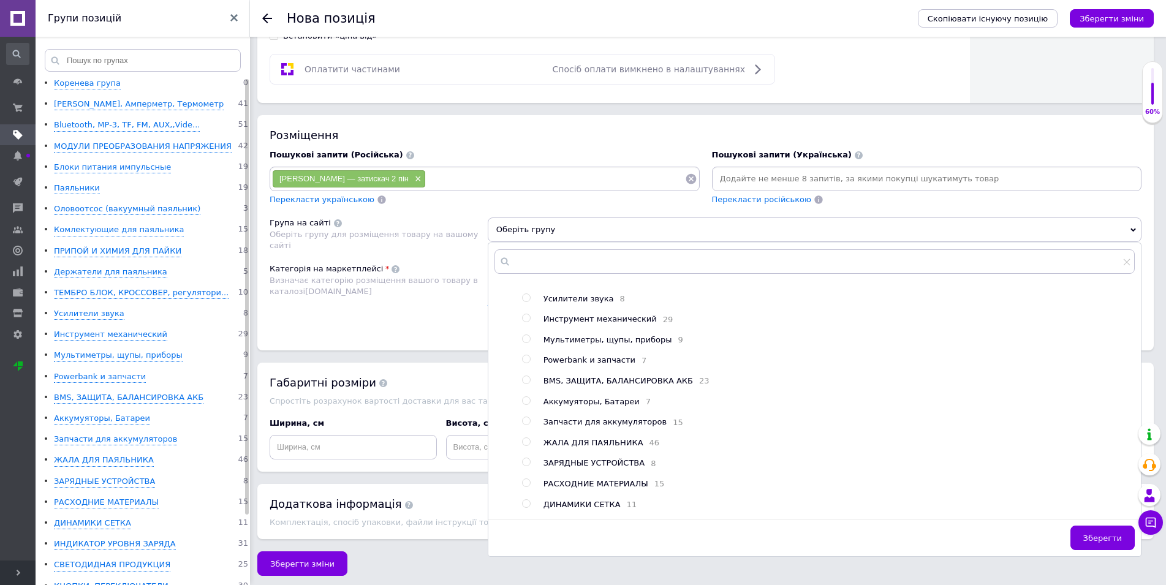
scroll to position [370, 0]
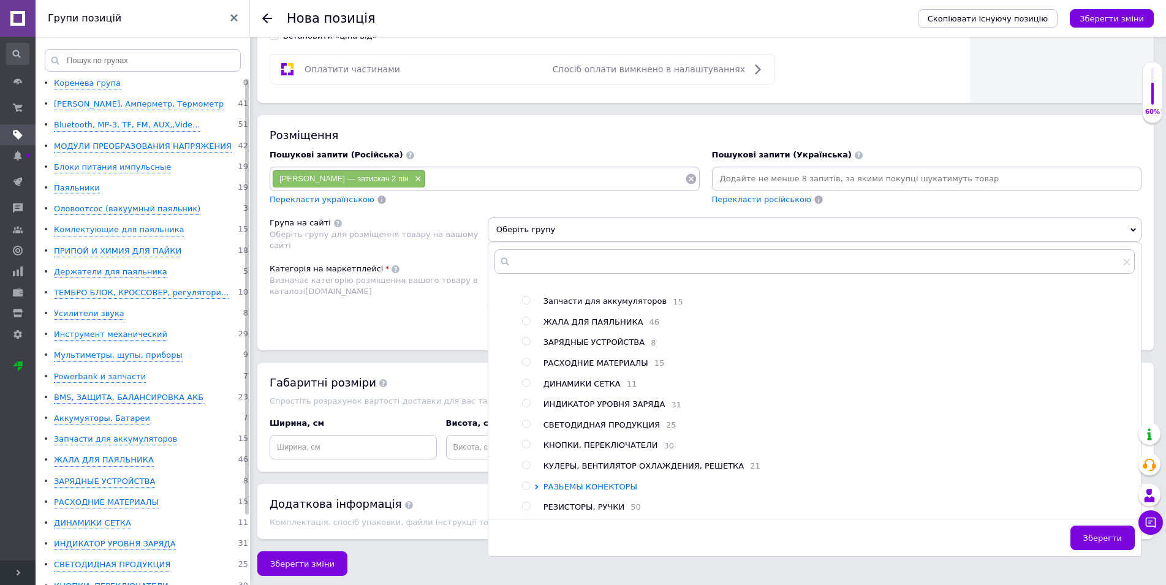
click at [539, 485] on icon at bounding box center [536, 487] width 5 height 5
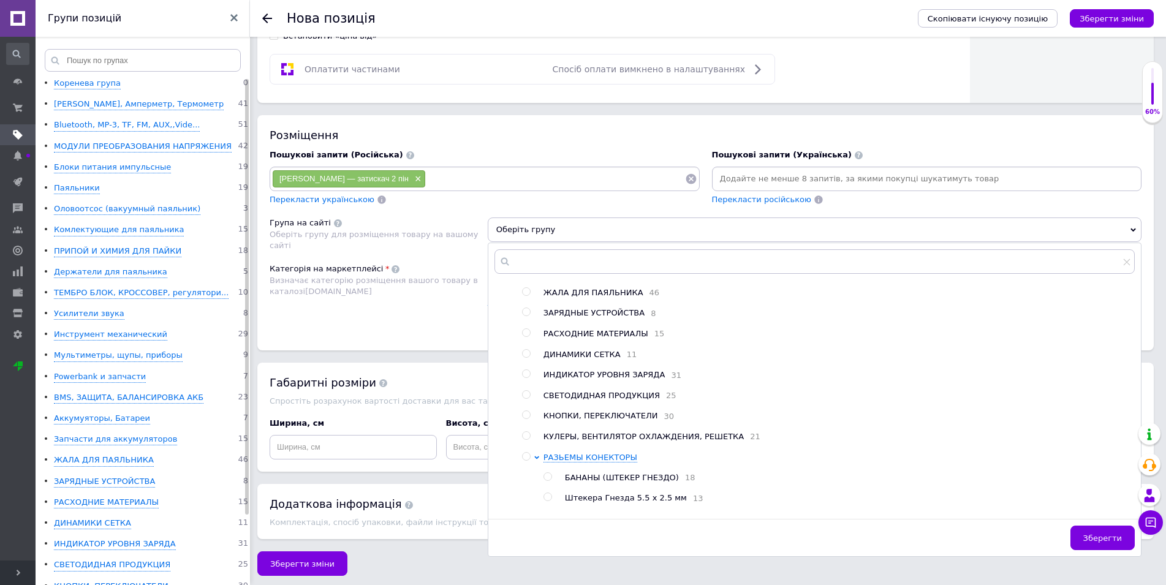
scroll to position [500, 0]
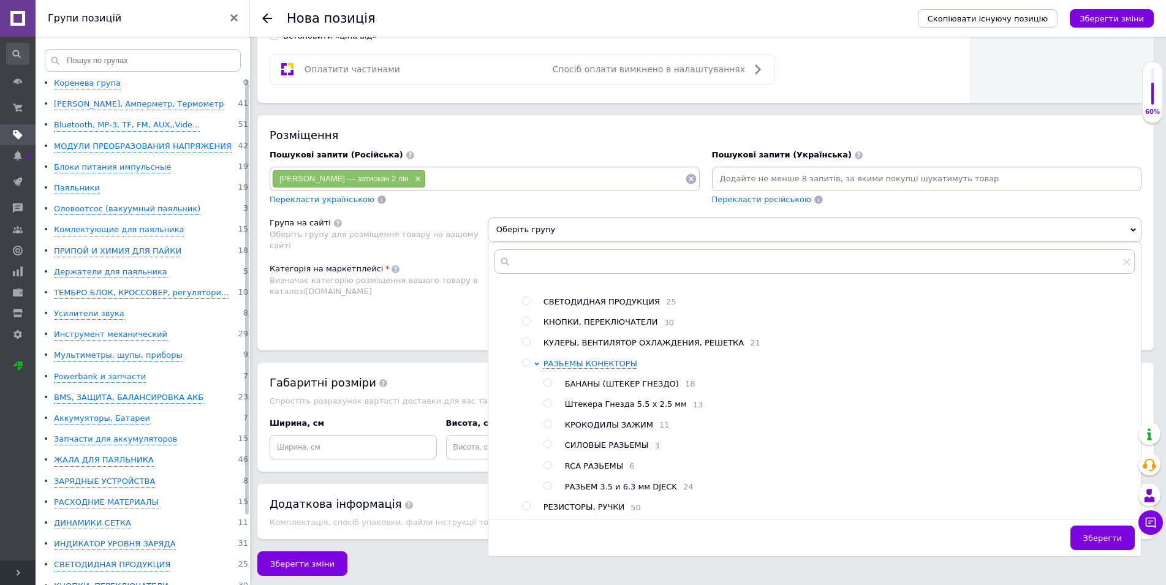
click at [590, 441] on span "СИЛОВЫЕ РАЗЬЕМЫ" at bounding box center [606, 445] width 83 height 9
radio input "true"
click at [1109, 534] on span "Зберегти" at bounding box center [1102, 538] width 39 height 9
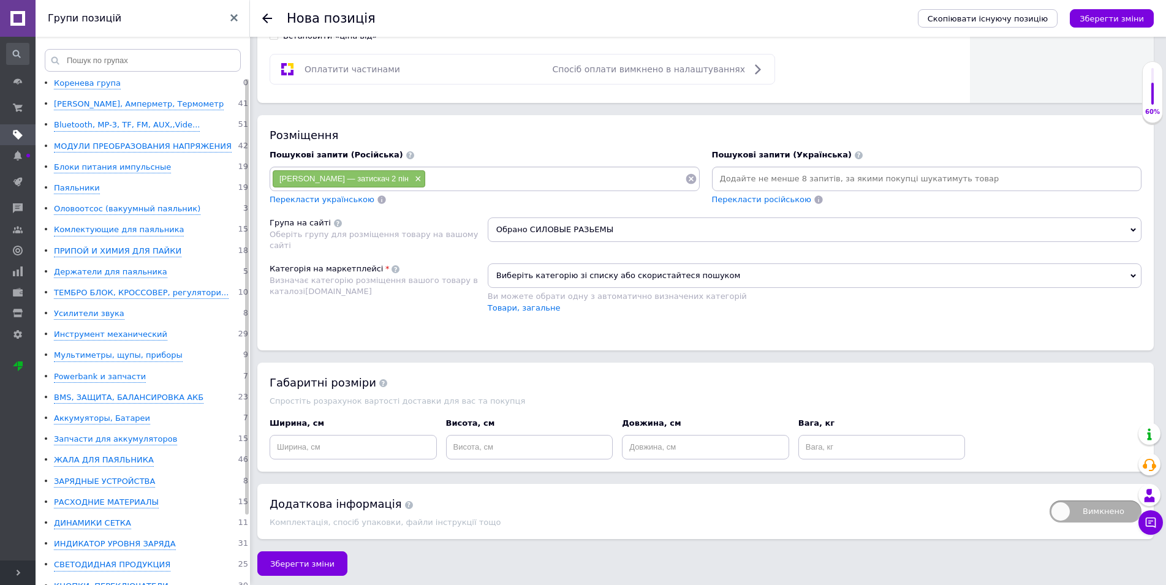
click at [726, 271] on span "Виберіть категорію зі списку або скористайтеся пошуком" at bounding box center [815, 276] width 654 height 25
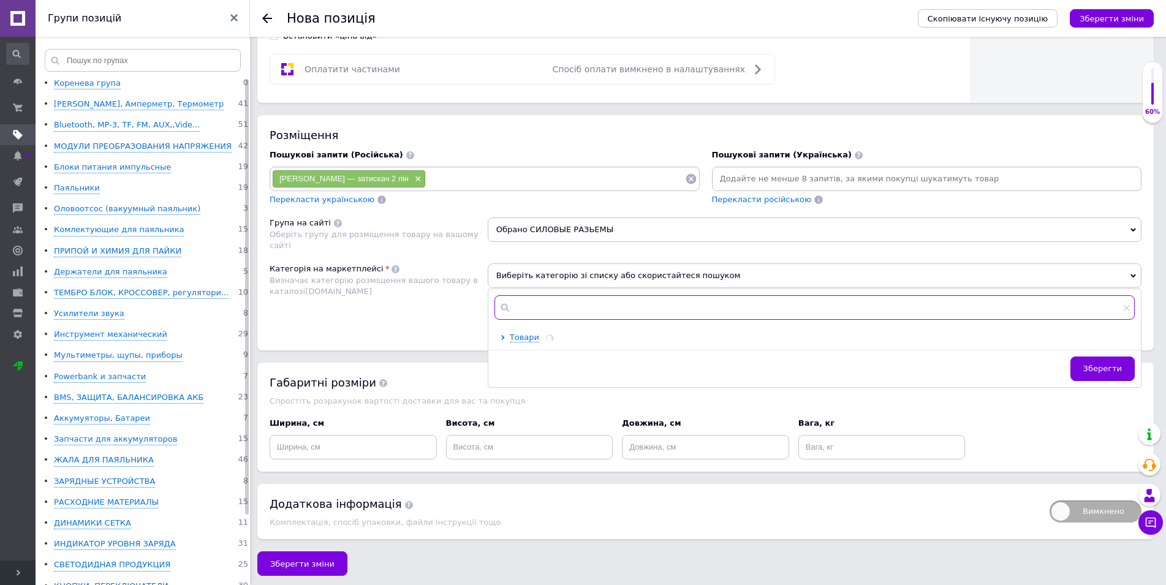
click at [558, 301] on input "text" at bounding box center [815, 307] width 640 height 25
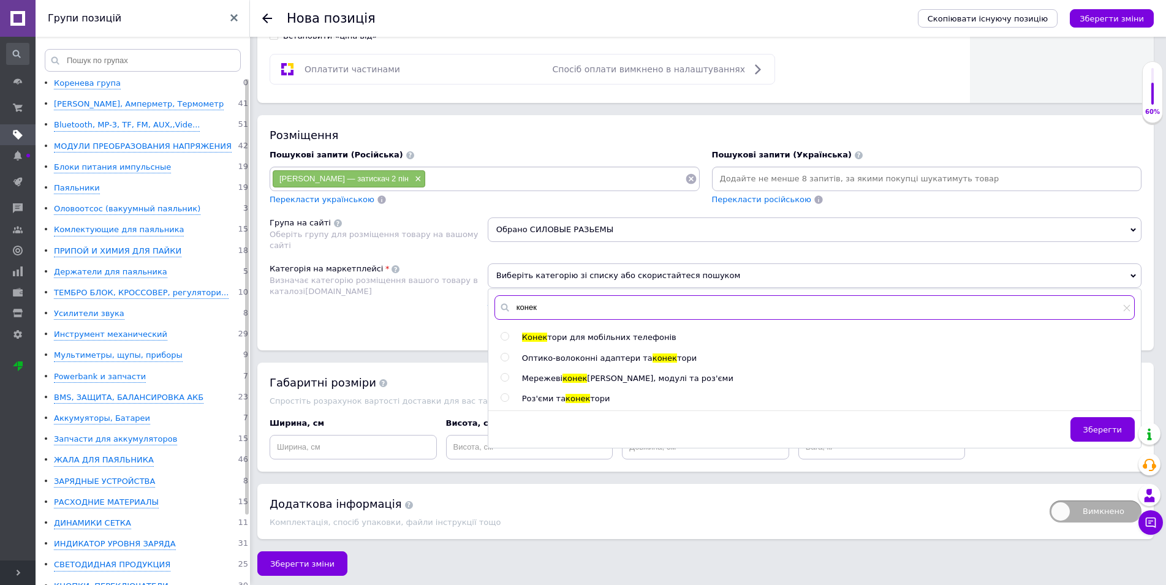
type input "конек"
click at [566, 394] on span "конек" at bounding box center [578, 398] width 25 height 9
radio input "true"
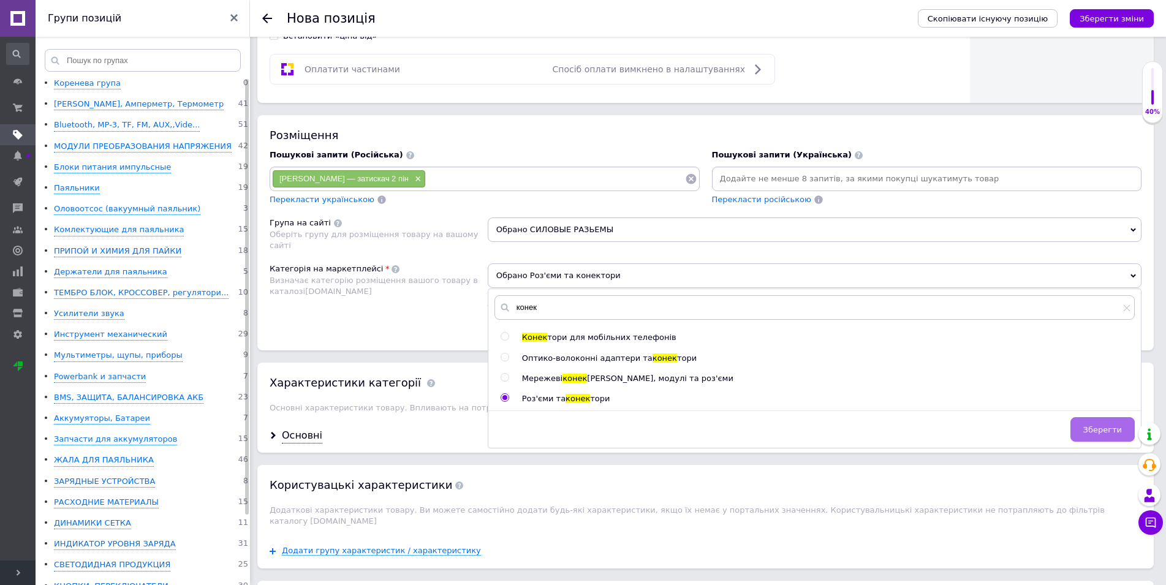
click at [1104, 426] on span "Зберегти" at bounding box center [1102, 429] width 39 height 9
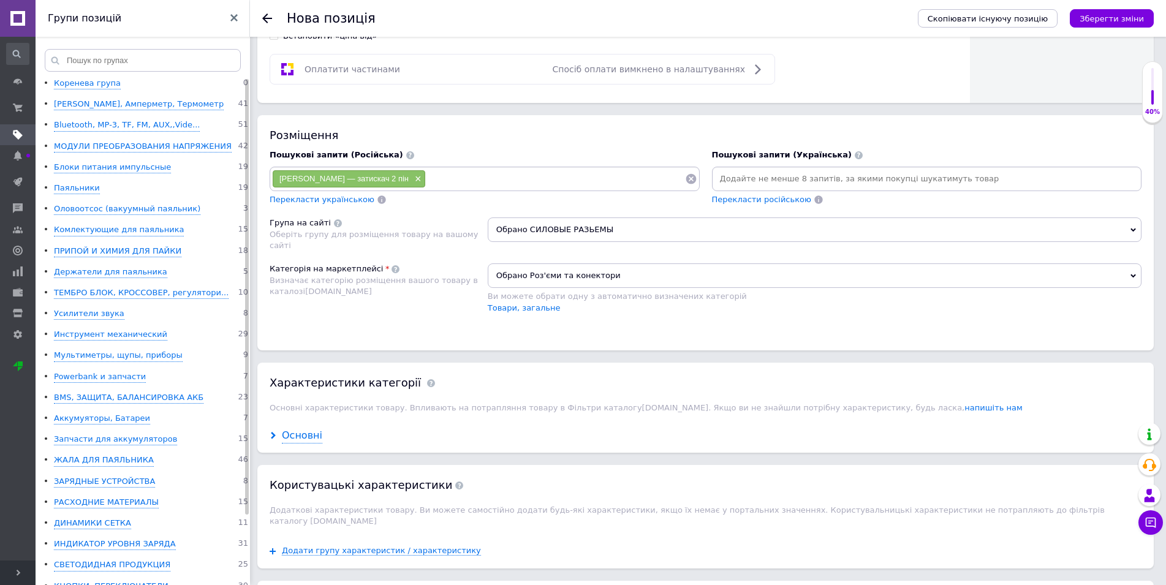
click at [290, 432] on div "Основні" at bounding box center [302, 436] width 40 height 14
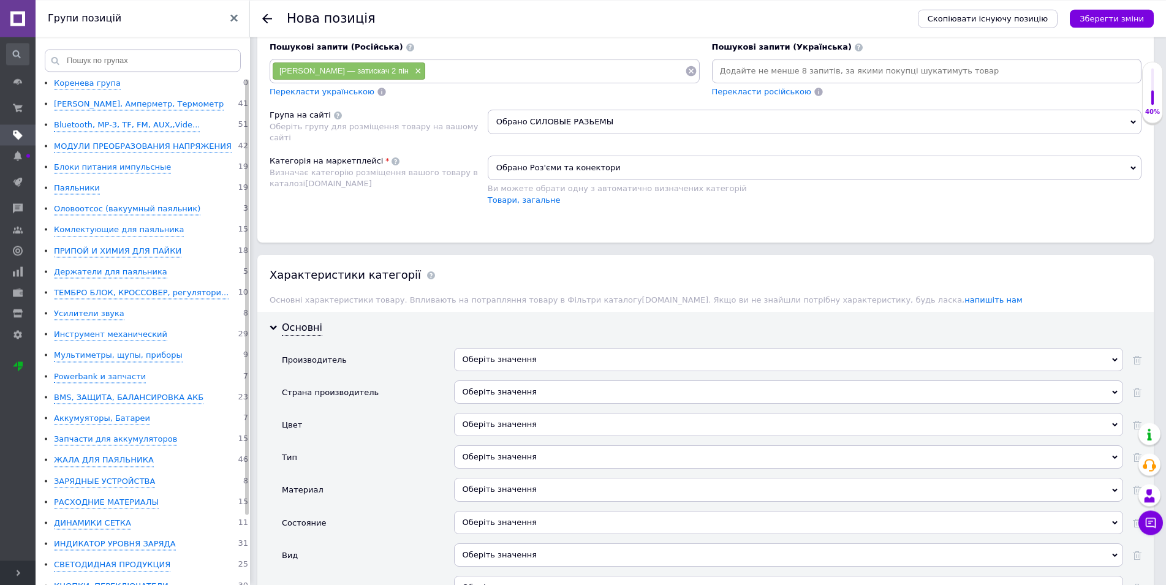
scroll to position [877, 0]
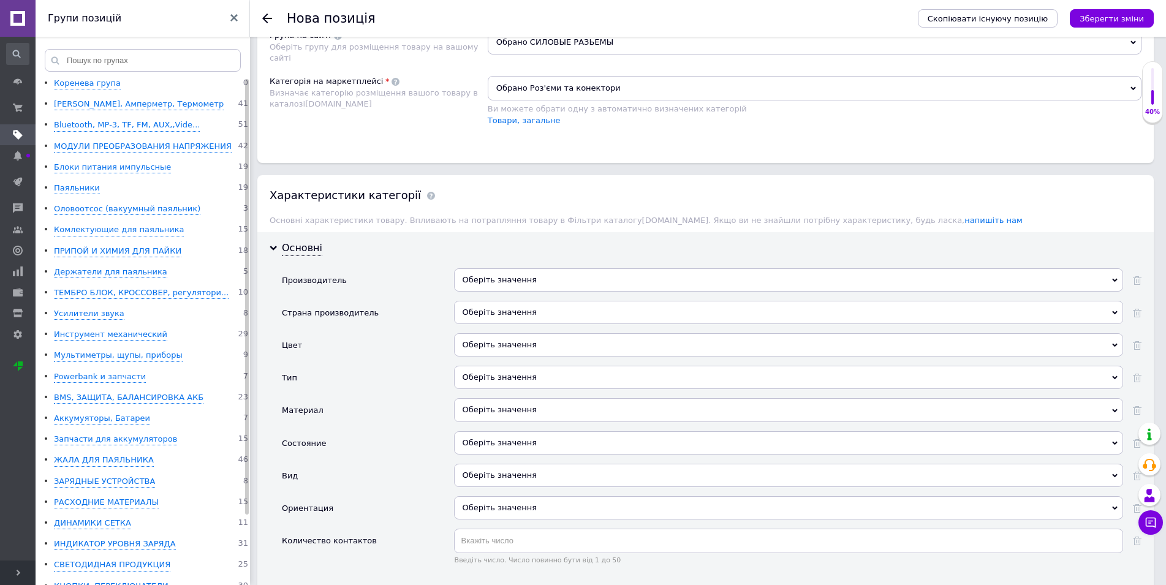
click at [502, 435] on div "Оберіть значення" at bounding box center [788, 442] width 669 height 23
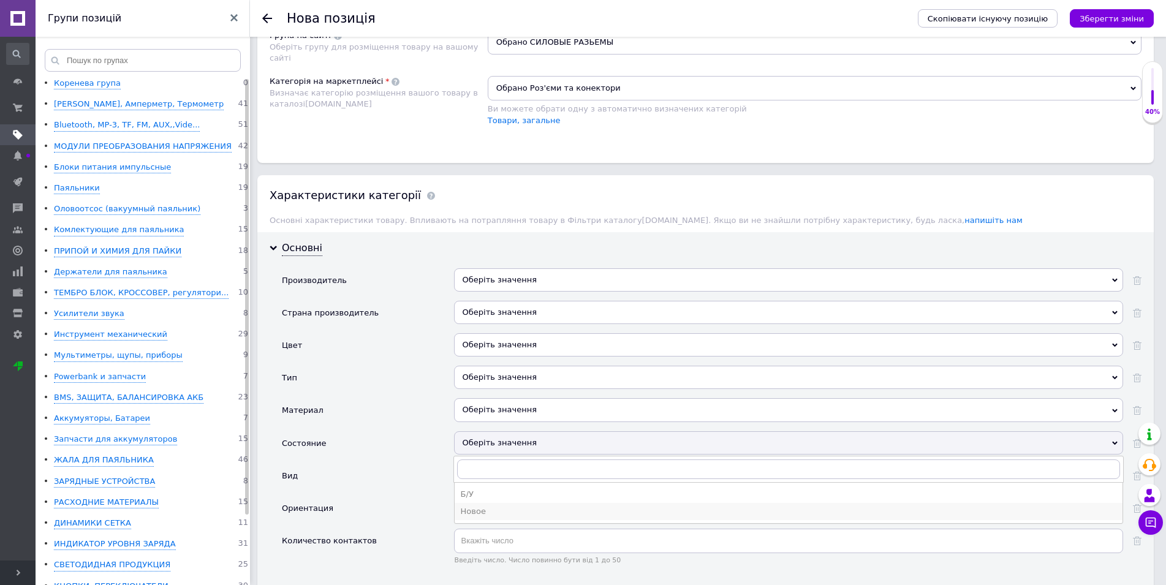
click at [479, 506] on div "Новое" at bounding box center [789, 511] width 656 height 11
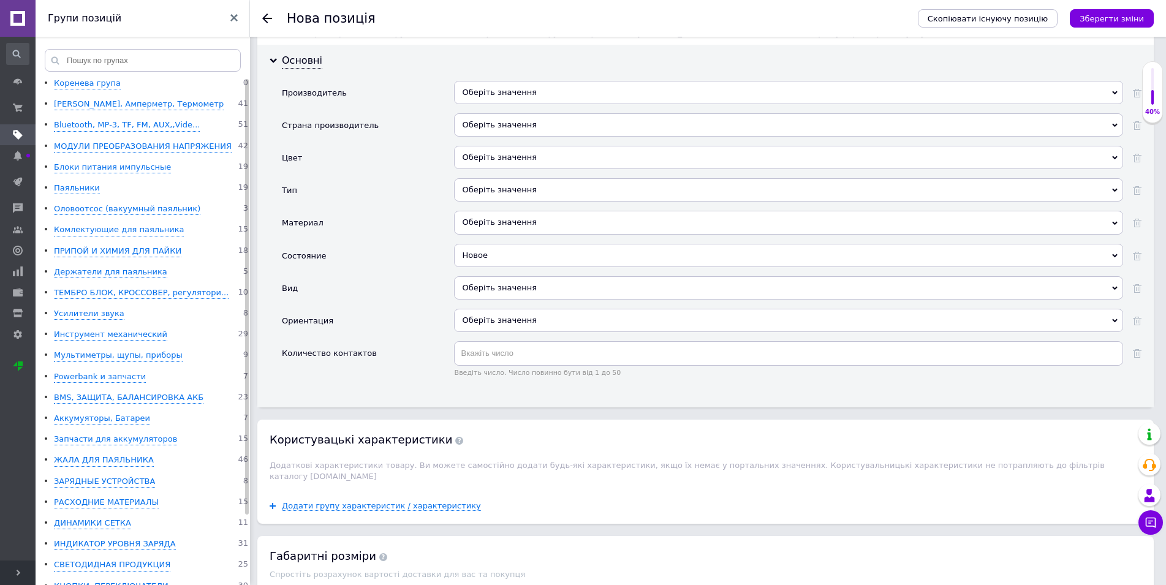
scroll to position [1227, 0]
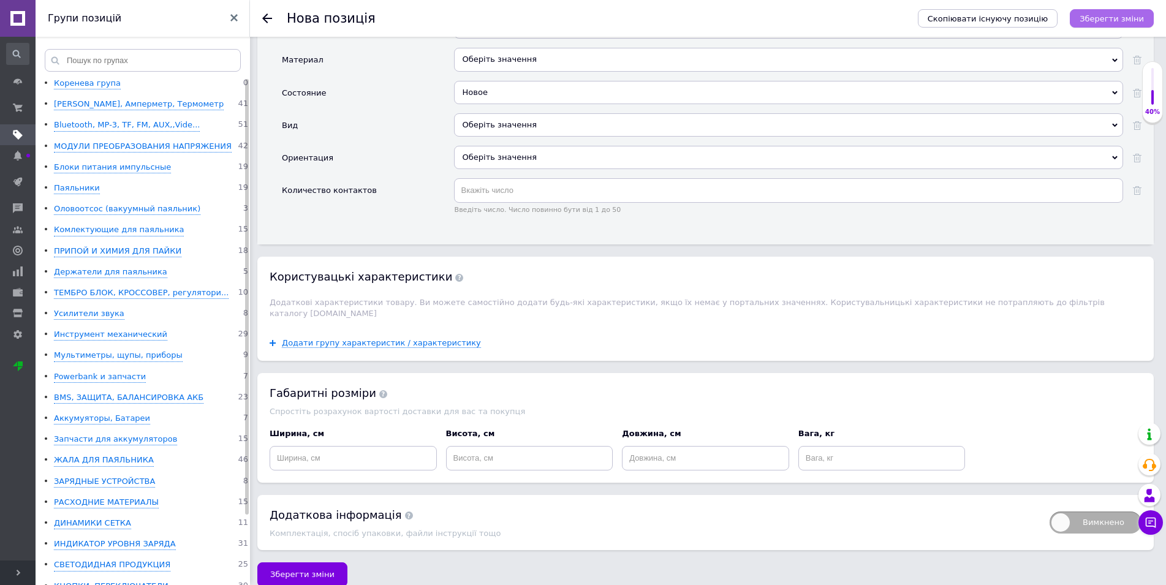
click at [1117, 20] on icon "Зберегти зміни" at bounding box center [1112, 18] width 64 height 9
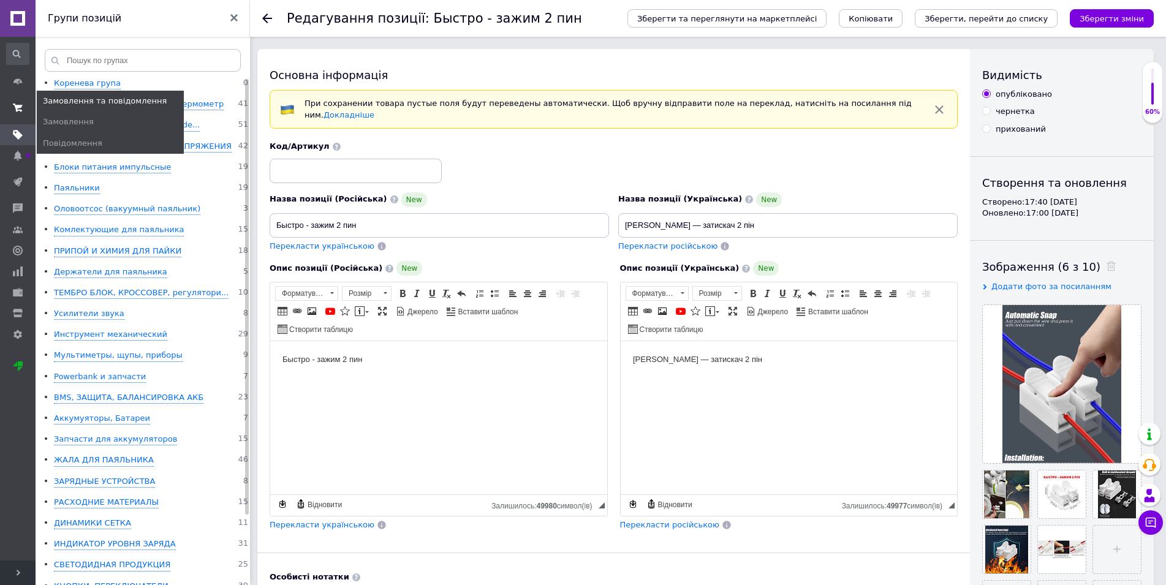
click at [25, 105] on span at bounding box center [18, 108] width 36 height 22
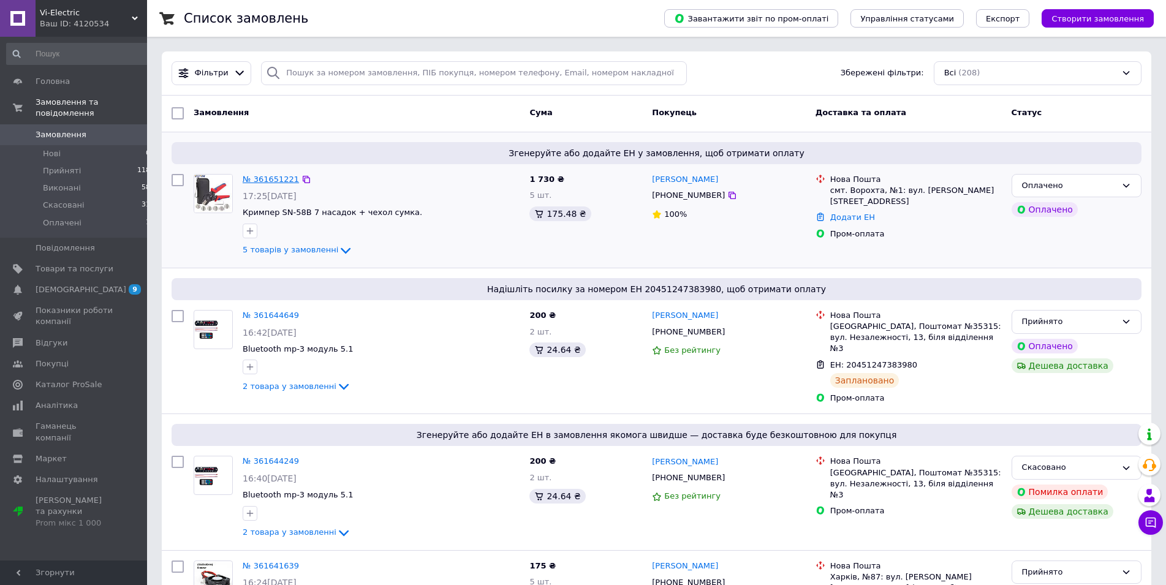
click at [270, 181] on link "№ 361651221" at bounding box center [271, 179] width 56 height 9
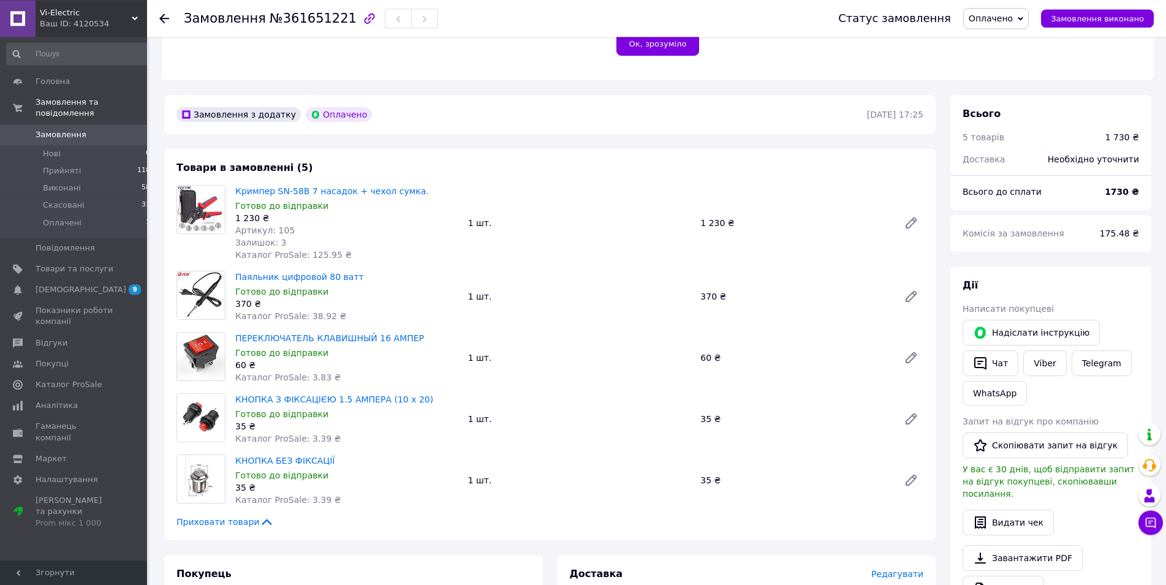
scroll to position [313, 0]
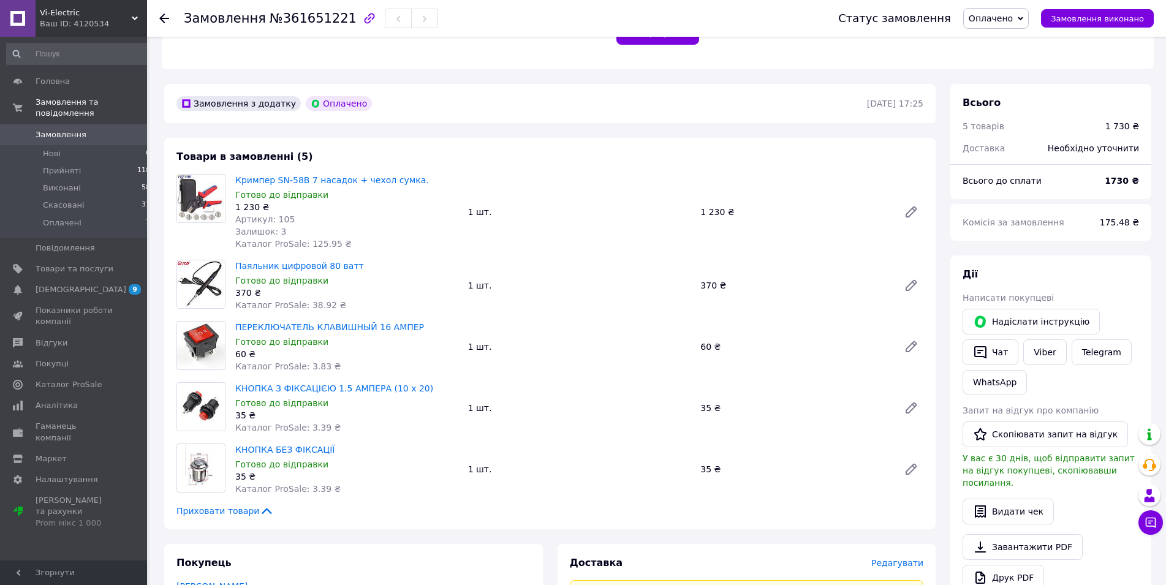
click at [1023, 20] on icon at bounding box center [1021, 19] width 6 height 6
click at [1011, 45] on li "Прийнято" at bounding box center [996, 43] width 64 height 18
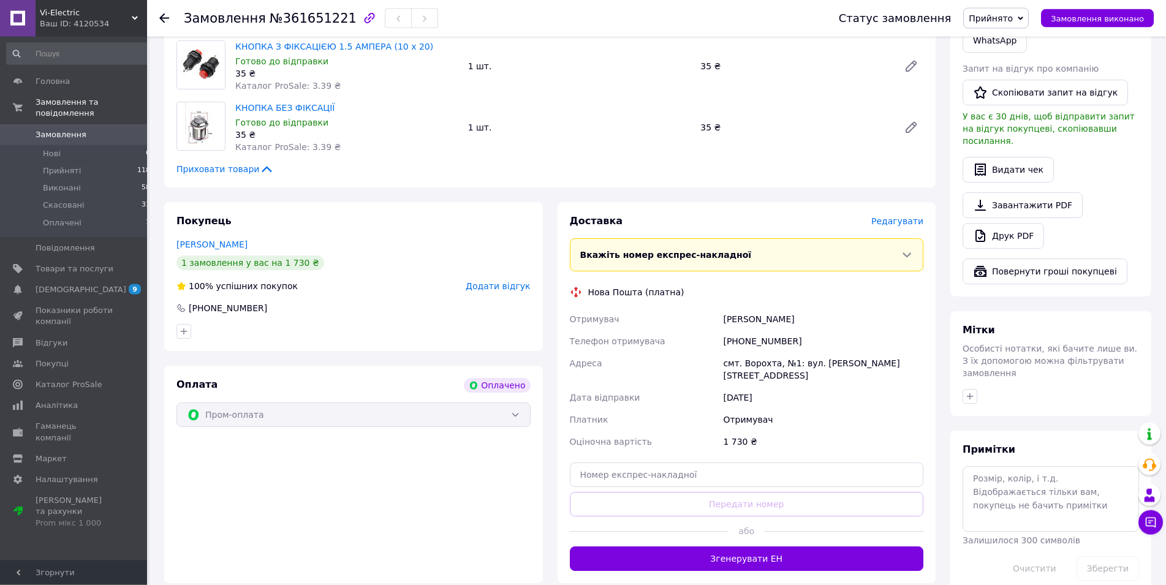
scroll to position [688, 0]
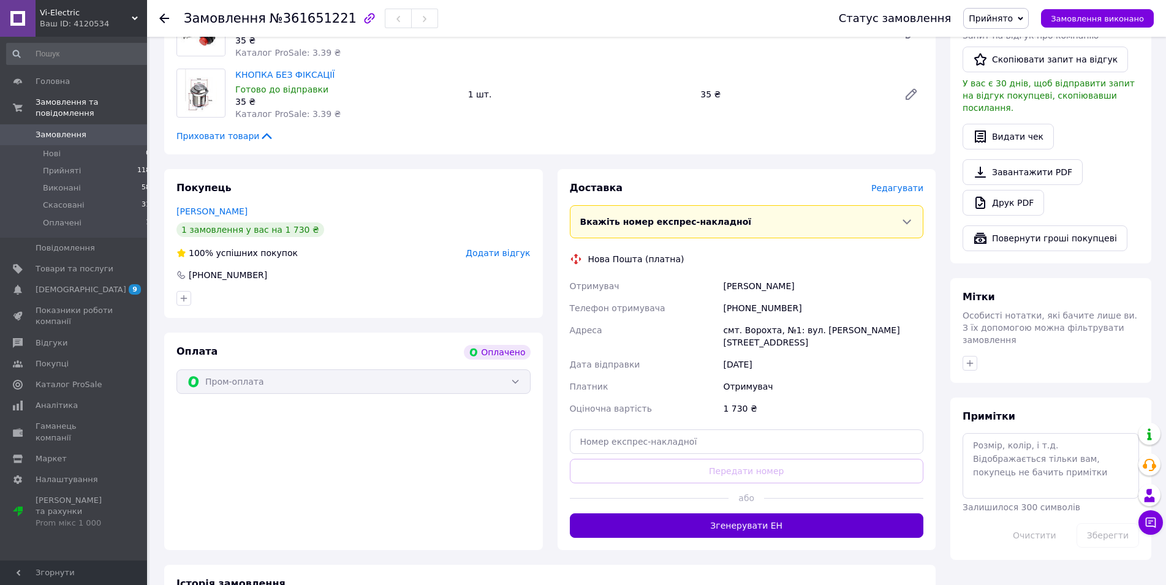
click at [770, 514] on button "Згенерувати ЕН" at bounding box center [747, 526] width 354 height 25
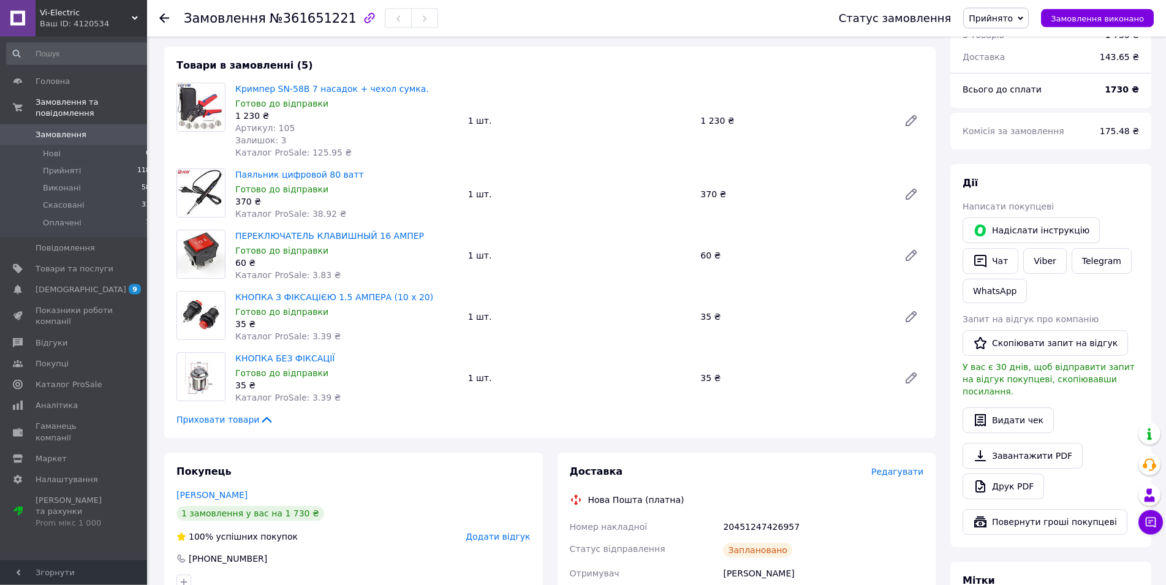
scroll to position [313, 0]
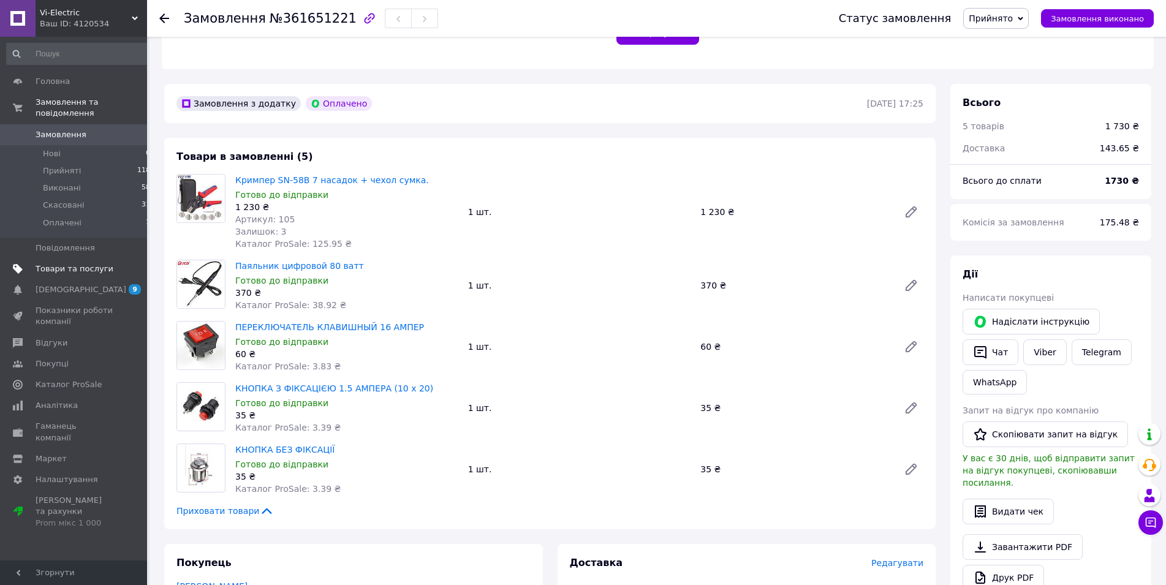
click at [67, 264] on span "Товари та послуги" at bounding box center [75, 269] width 78 height 11
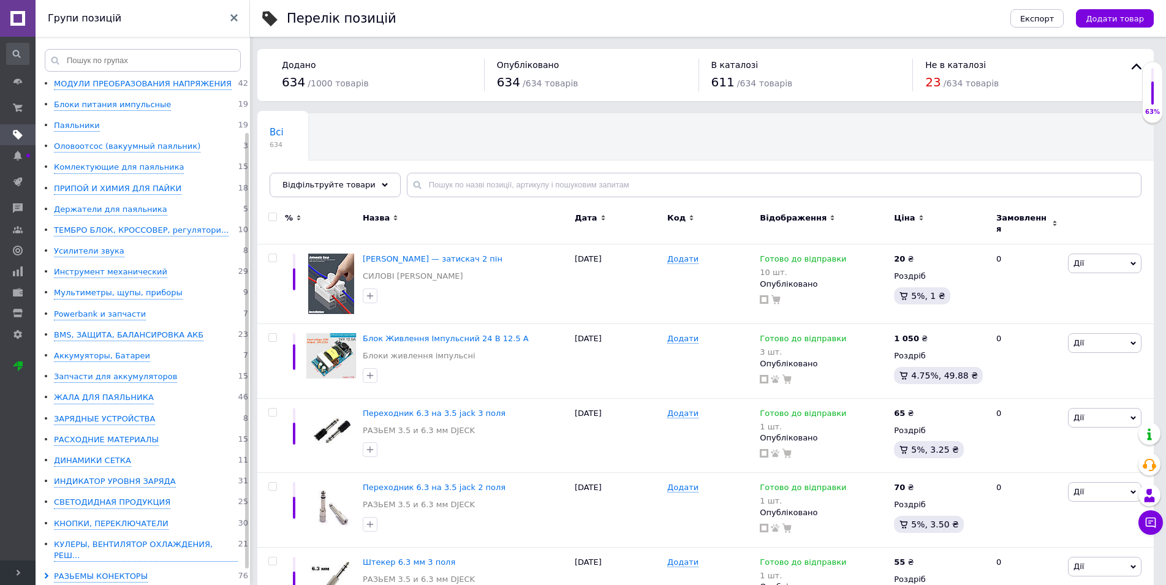
scroll to position [80, 0]
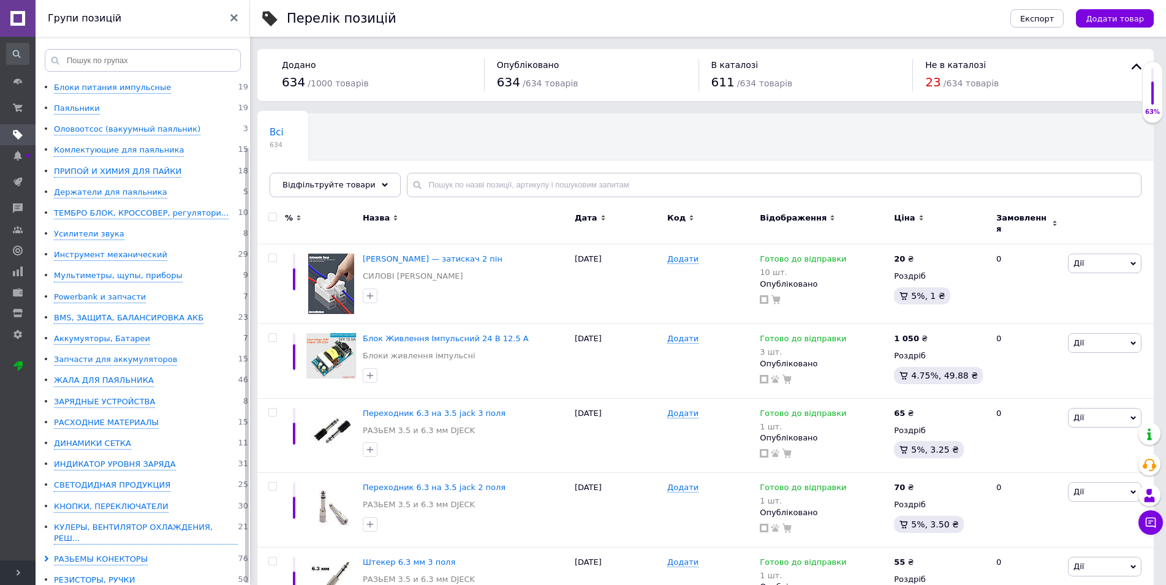
click at [107, 507] on div "КНОПКИ, ПЕРЕКЛЮЧАТЕЛИ" at bounding box center [111, 507] width 115 height 12
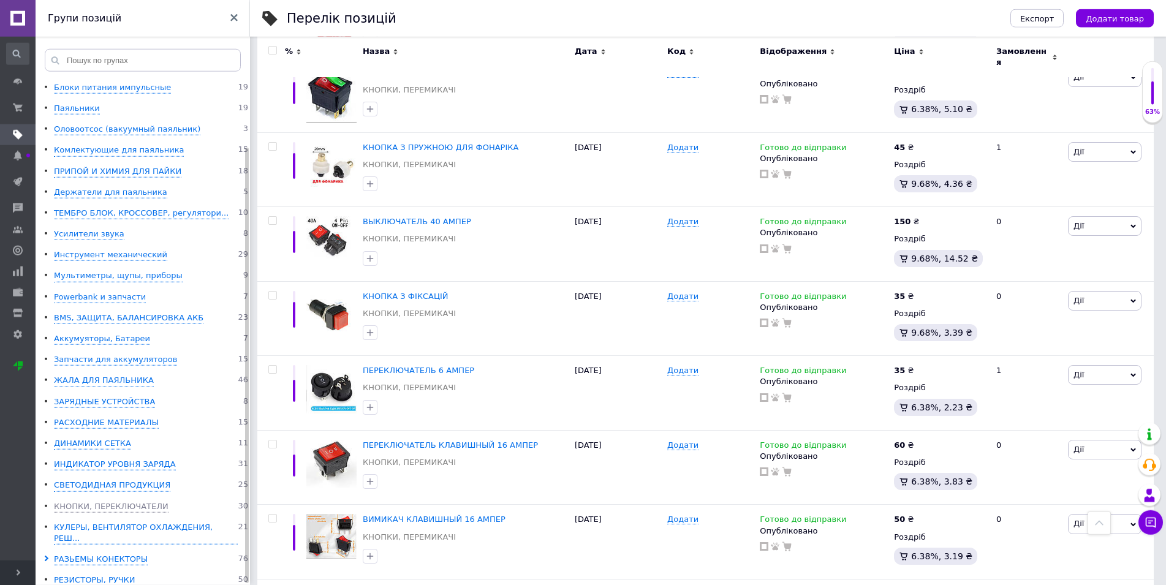
scroll to position [938, 0]
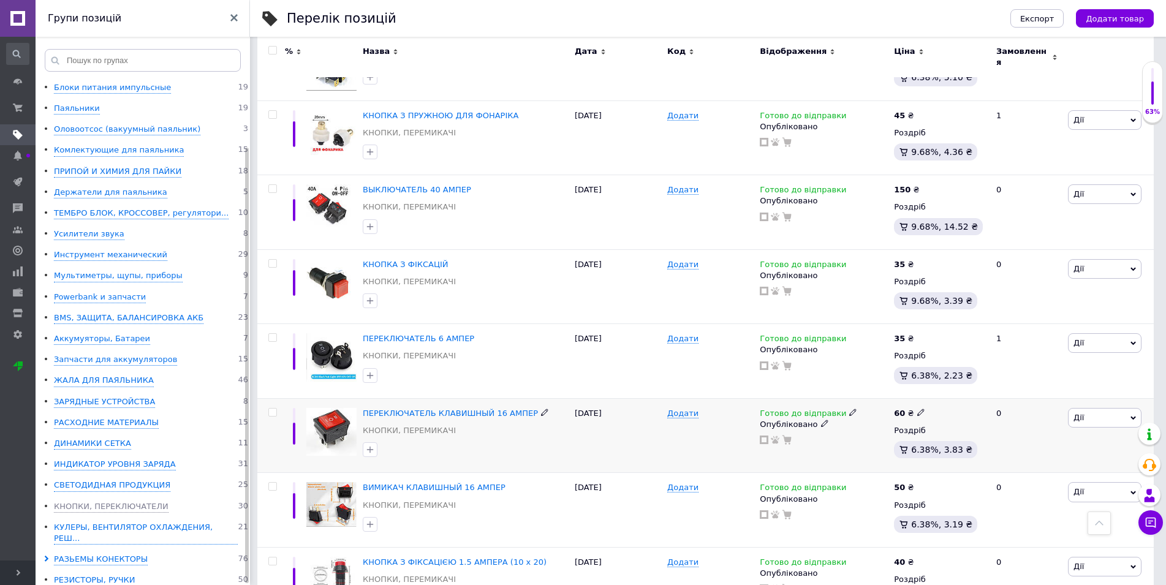
click at [849, 409] on icon at bounding box center [852, 412] width 7 height 7
click at [898, 442] on li "Немає в наявності" at bounding box center [916, 450] width 116 height 17
drag, startPoint x: 896, startPoint y: 436, endPoint x: 886, endPoint y: 443, distance: 11.9
click at [895, 437] on input at bounding box center [903, 444] width 93 height 25
type input "0"
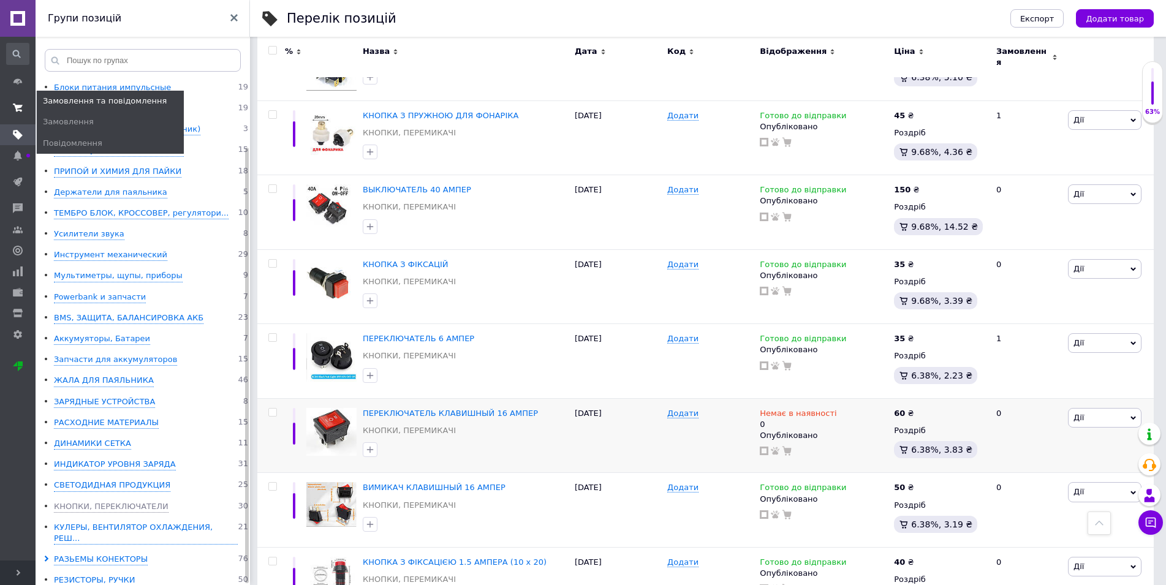
click at [17, 107] on use at bounding box center [18, 108] width 10 height 8
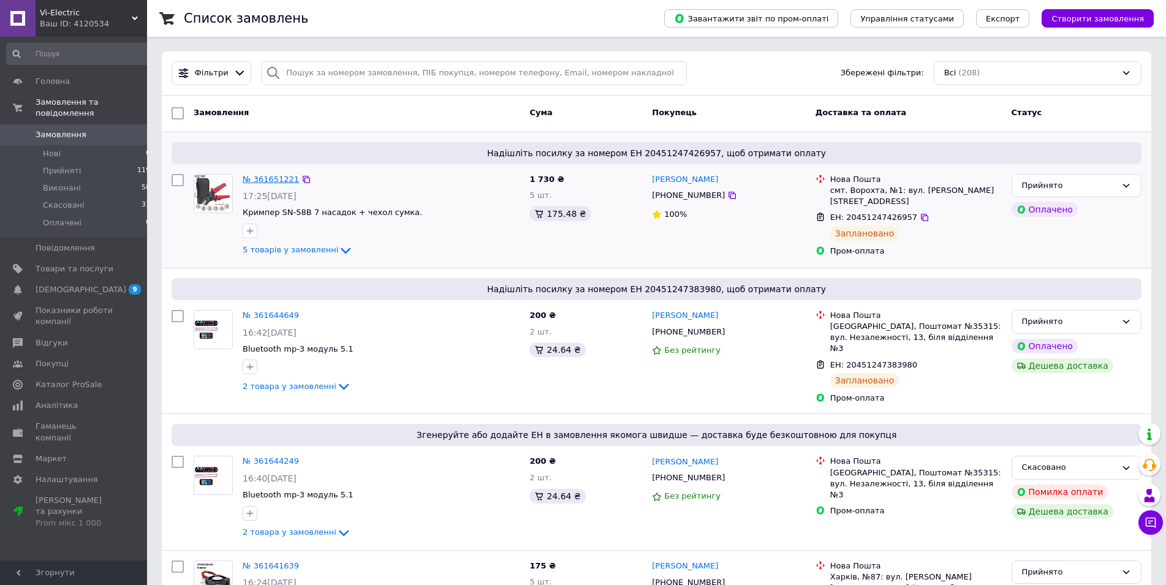
click at [268, 178] on link "№ 361651221" at bounding box center [271, 179] width 56 height 9
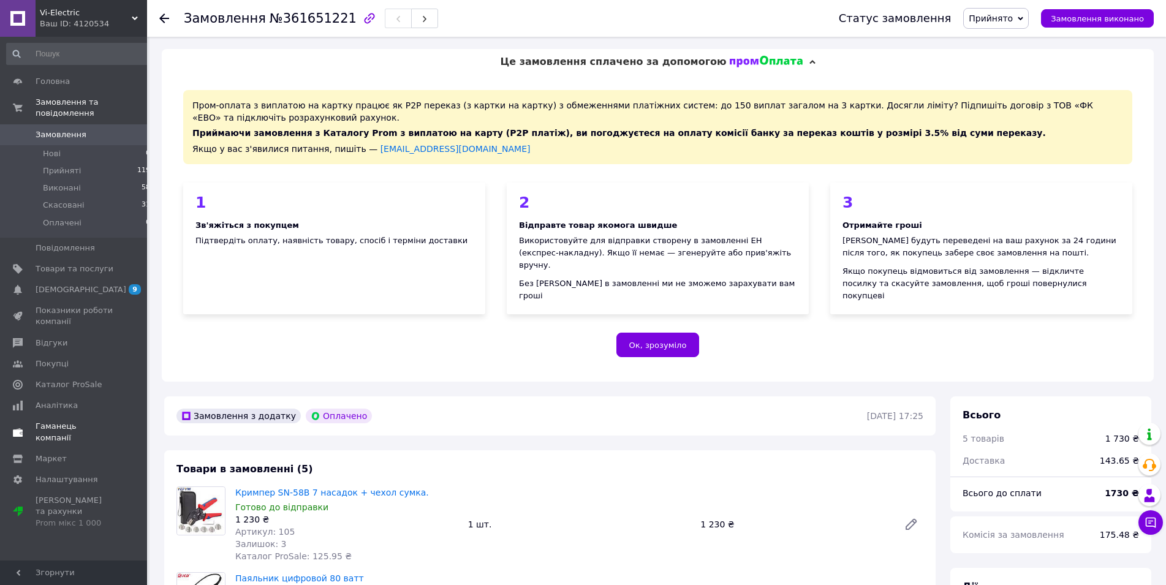
click at [60, 421] on span "Гаманець компанії" at bounding box center [75, 432] width 78 height 22
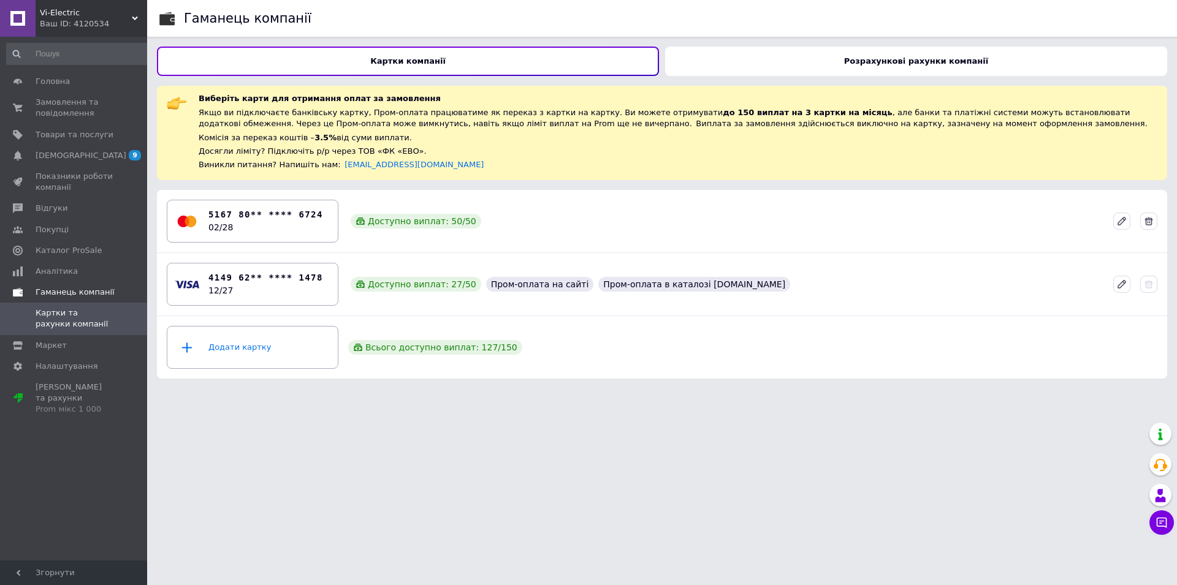
click at [56, 292] on span "Гаманець компанії" at bounding box center [75, 292] width 79 height 11
click at [55, 340] on span "Налаштування" at bounding box center [67, 345] width 63 height 11
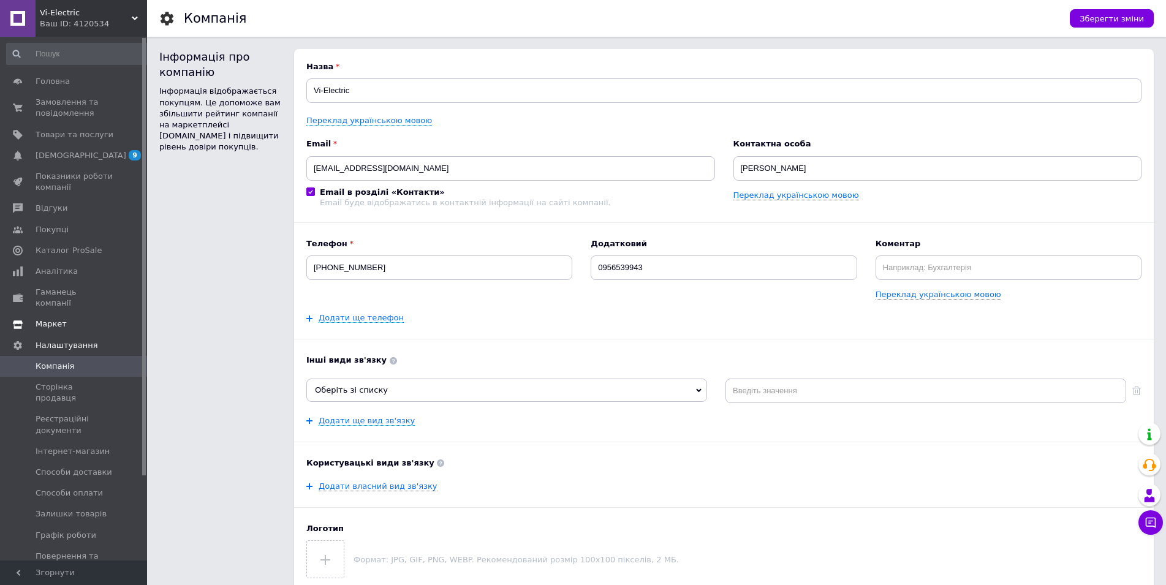
click at [46, 319] on span "Маркет" at bounding box center [51, 324] width 31 height 11
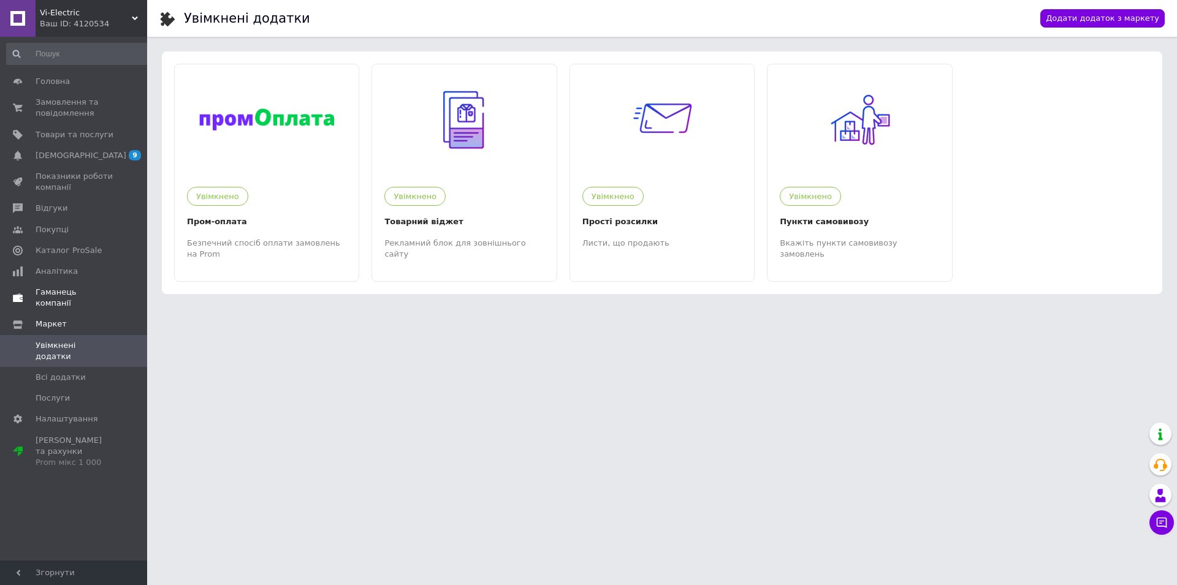
click at [53, 288] on span "Гаманець компанії" at bounding box center [75, 298] width 78 height 22
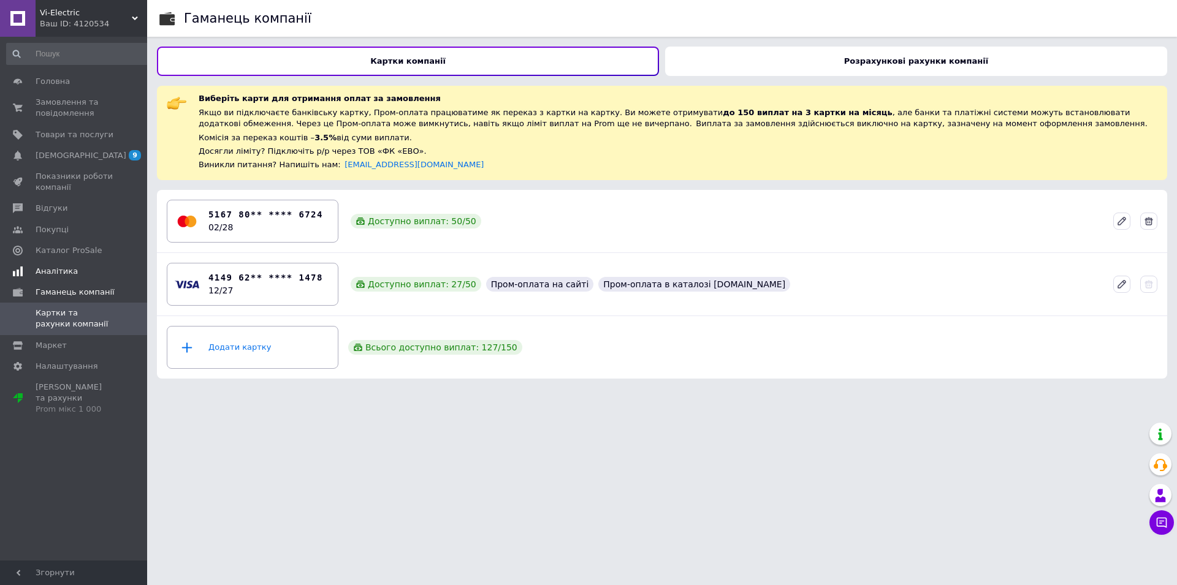
click at [61, 273] on span "Аналітика" at bounding box center [57, 271] width 42 height 11
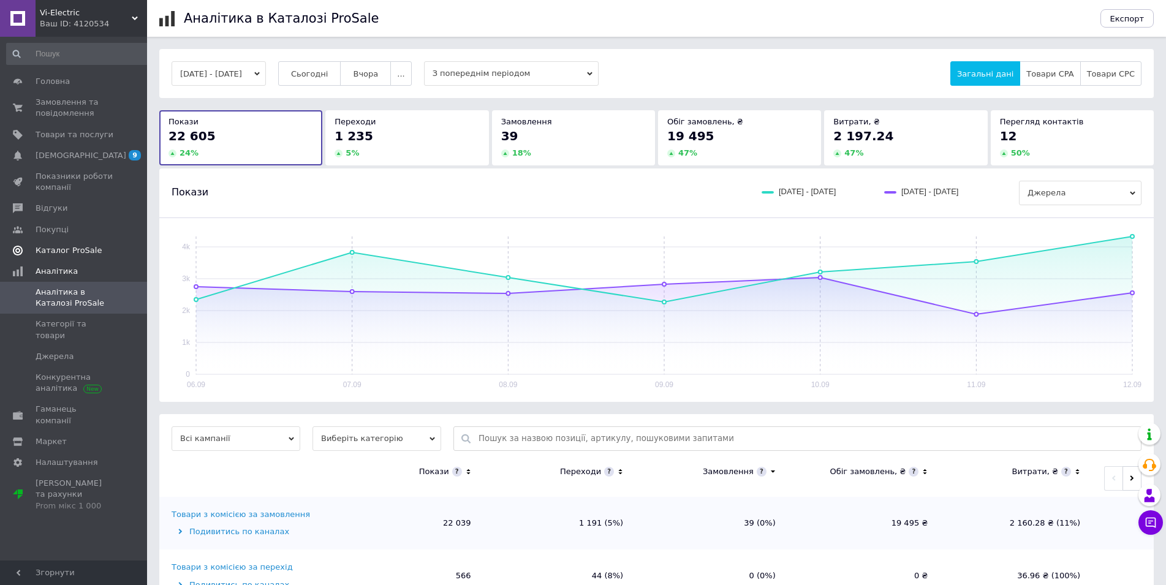
click at [61, 252] on span "Каталог ProSale" at bounding box center [69, 250] width 66 height 11
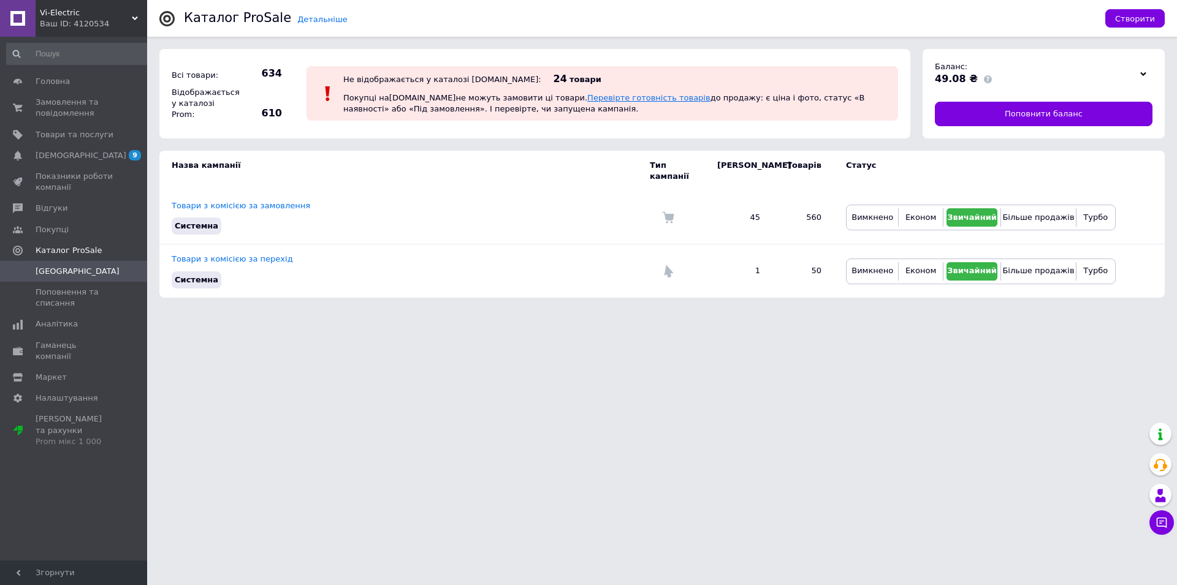
click at [587, 97] on link "Перевірте готовність товарів" at bounding box center [648, 97] width 123 height 9
